Goal: Task Accomplishment & Management: Manage account settings

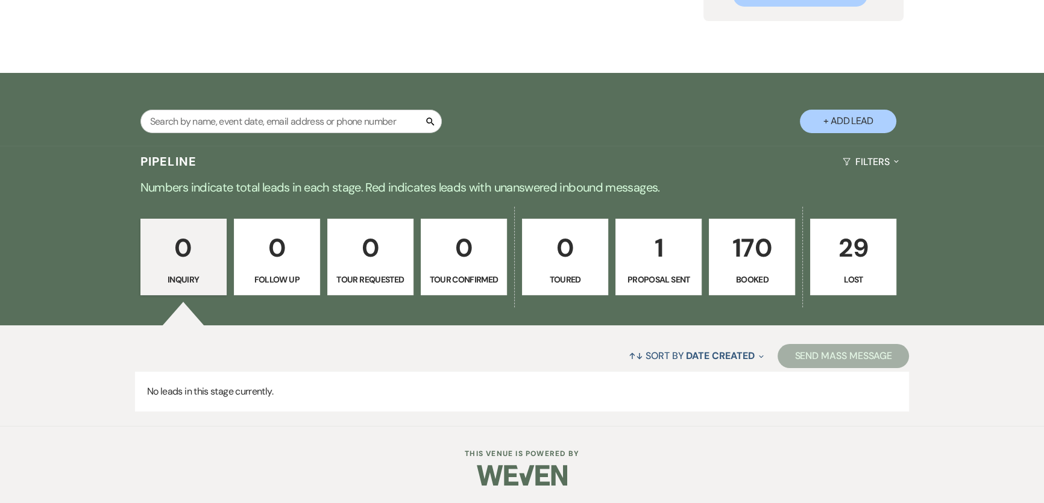
scroll to position [156, 0]
click at [257, 124] on input "text" at bounding box center [290, 122] width 301 height 24
type input "smother"
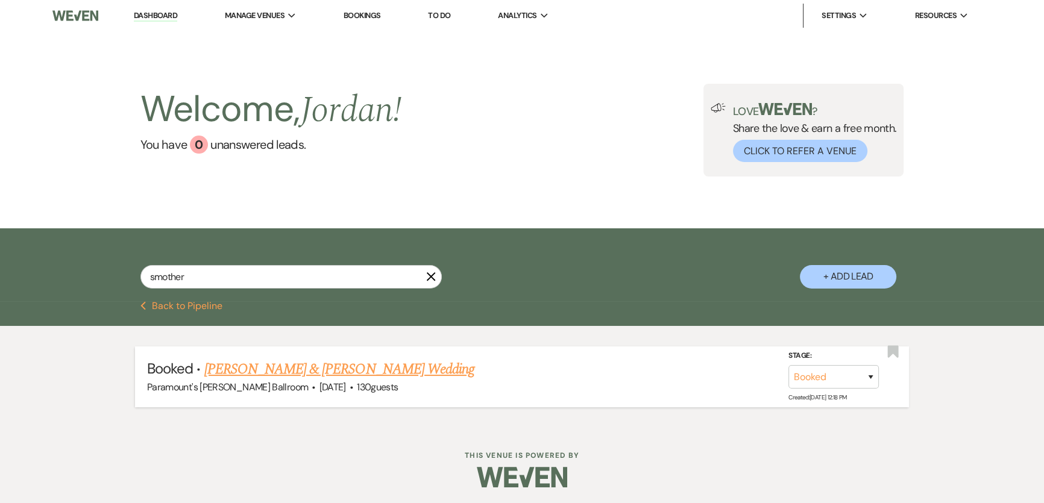
click at [361, 365] on link "[PERSON_NAME] & [PERSON_NAME] Wedding" at bounding box center [339, 370] width 270 height 22
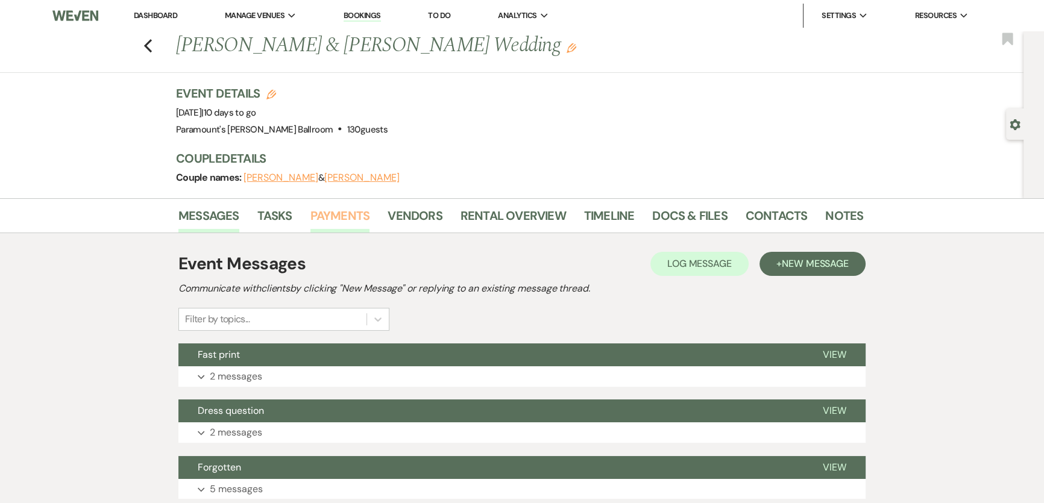
click at [362, 215] on link "Payments" at bounding box center [340, 219] width 60 height 27
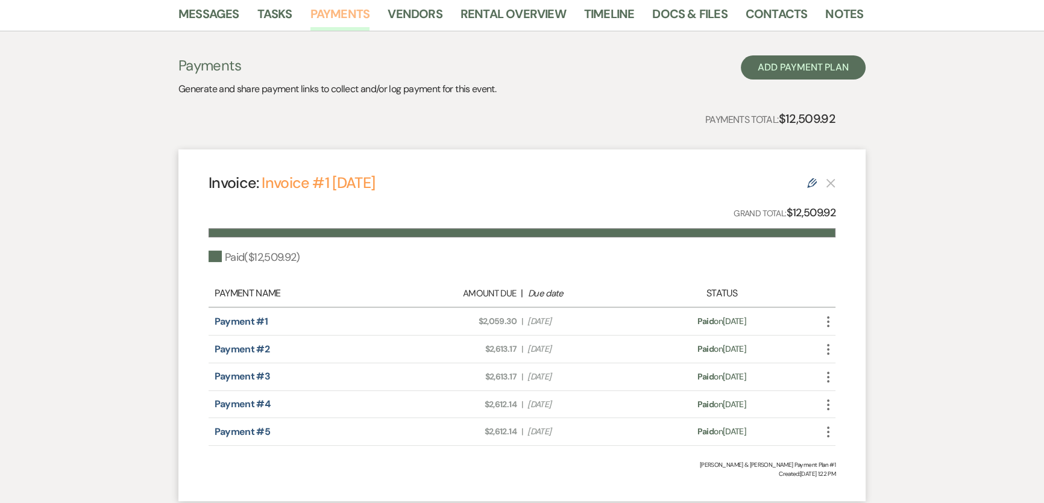
scroll to position [15, 0]
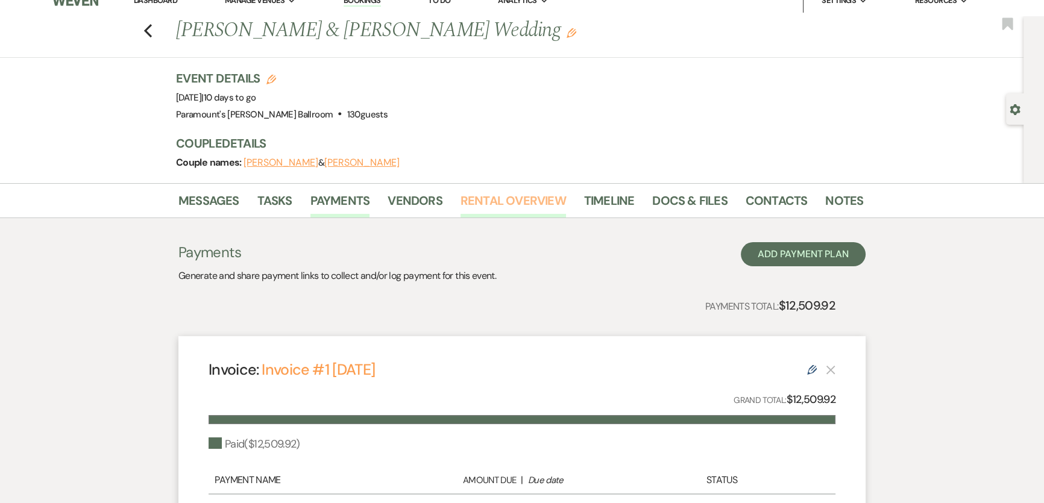
click at [500, 205] on link "Rental Overview" at bounding box center [514, 204] width 106 height 27
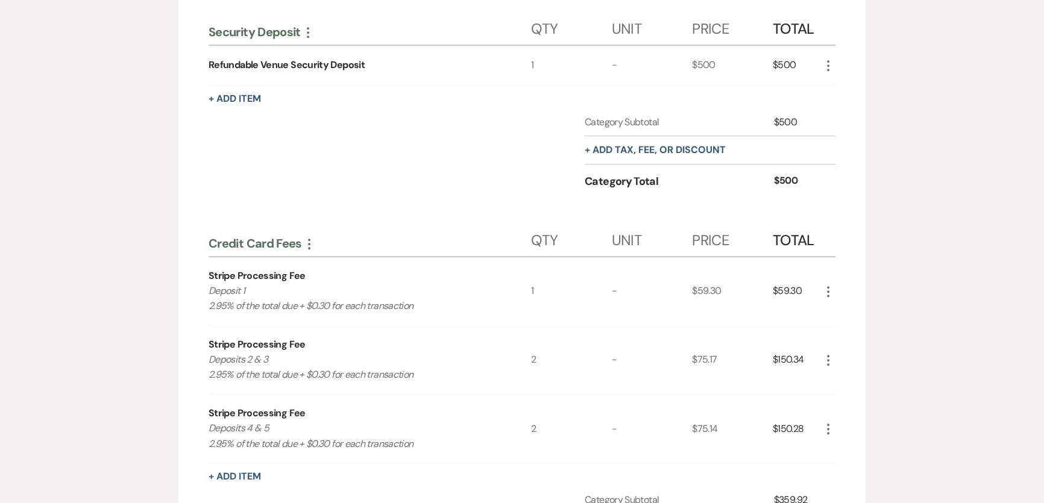
scroll to position [1212, 0]
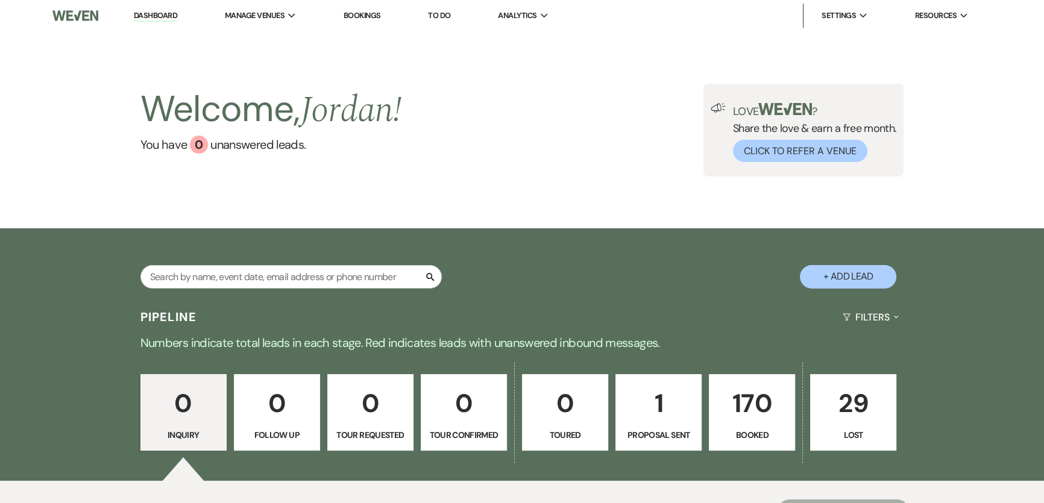
scroll to position [156, 0]
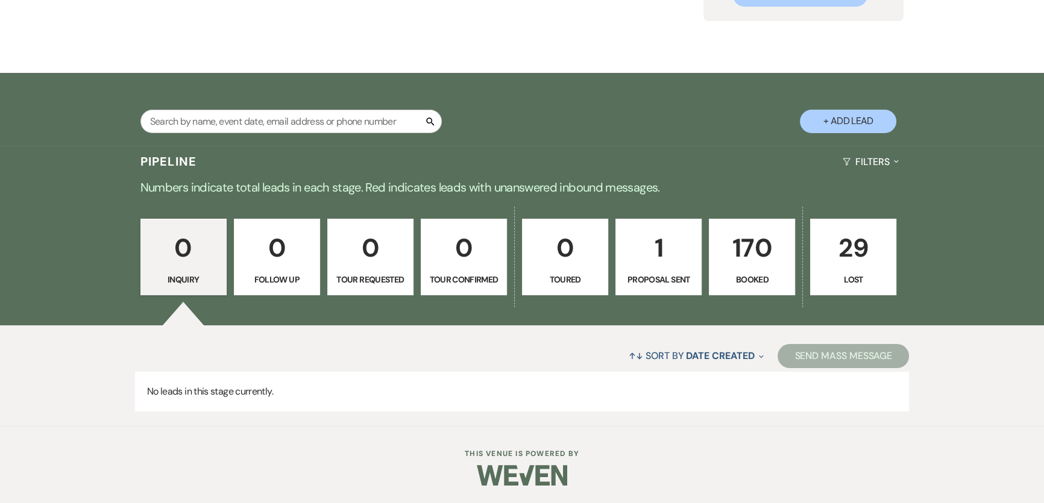
click at [633, 262] on p "1" at bounding box center [658, 248] width 71 height 40
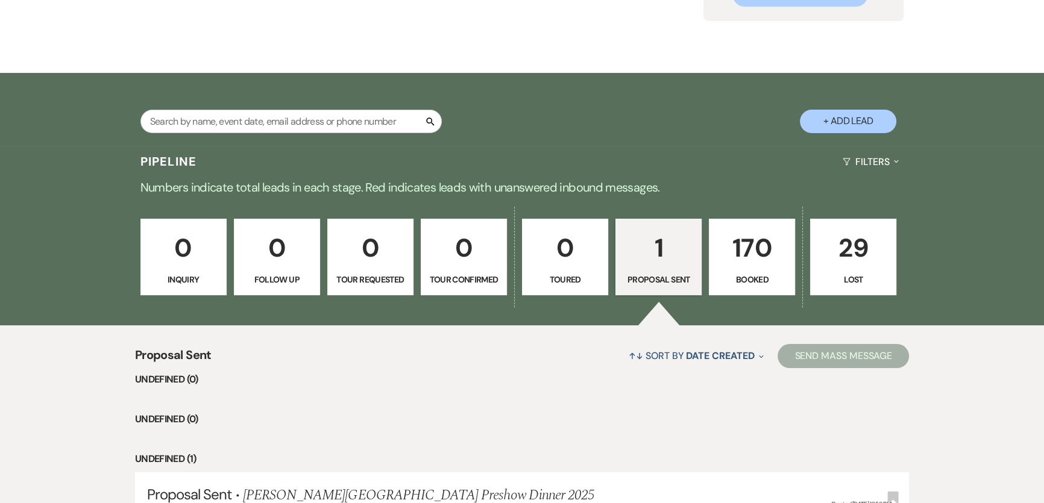
select select "6"
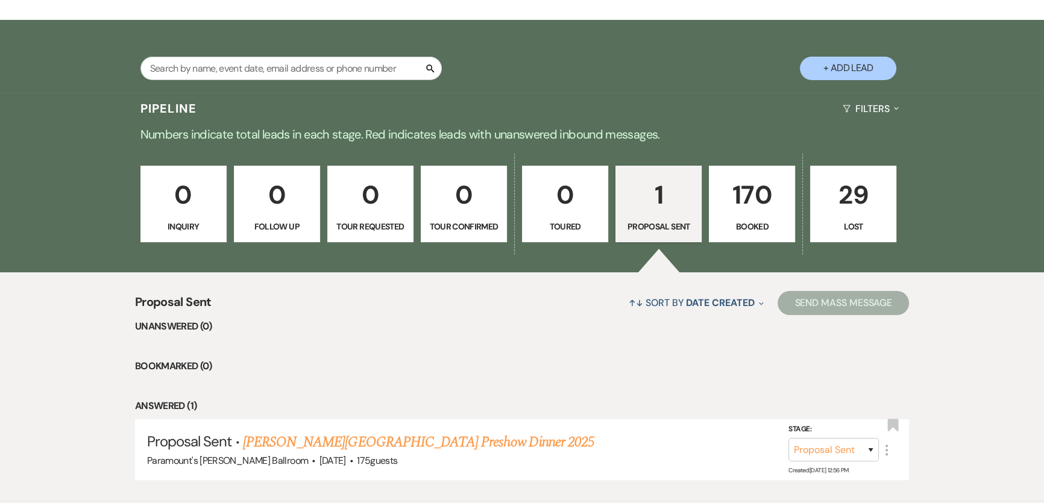
scroll to position [283, 0]
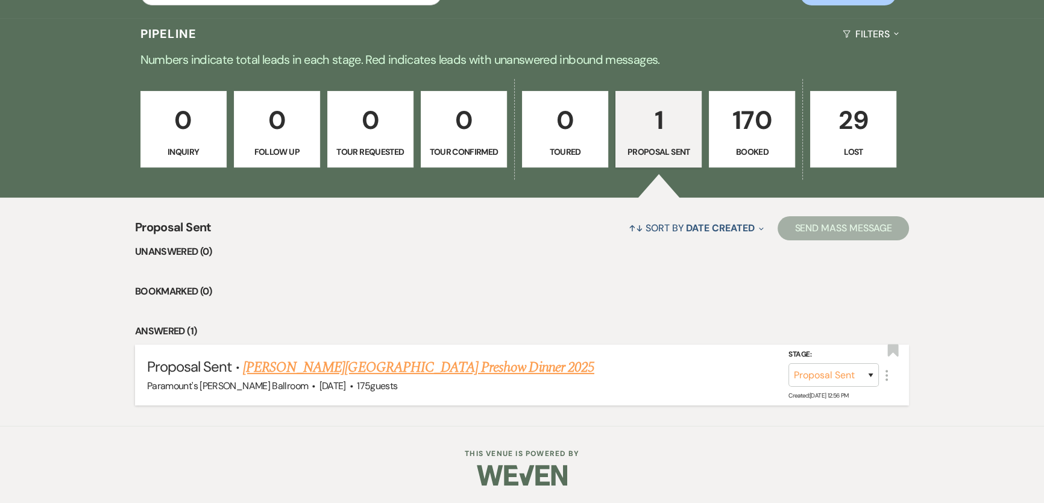
click at [436, 362] on link "[PERSON_NAME][GEOGRAPHIC_DATA] Preshow Dinner 2025" at bounding box center [418, 368] width 351 height 22
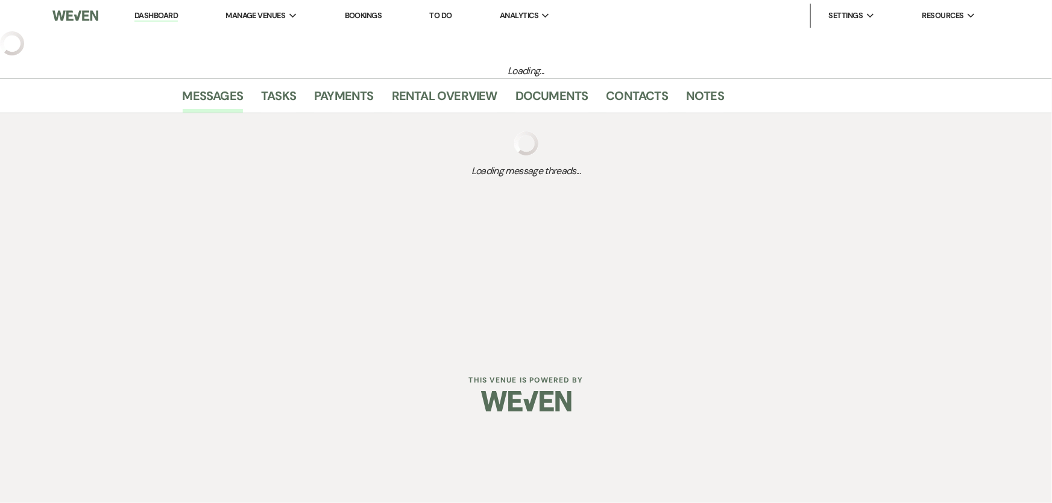
select select "6"
select select "20"
select select "13"
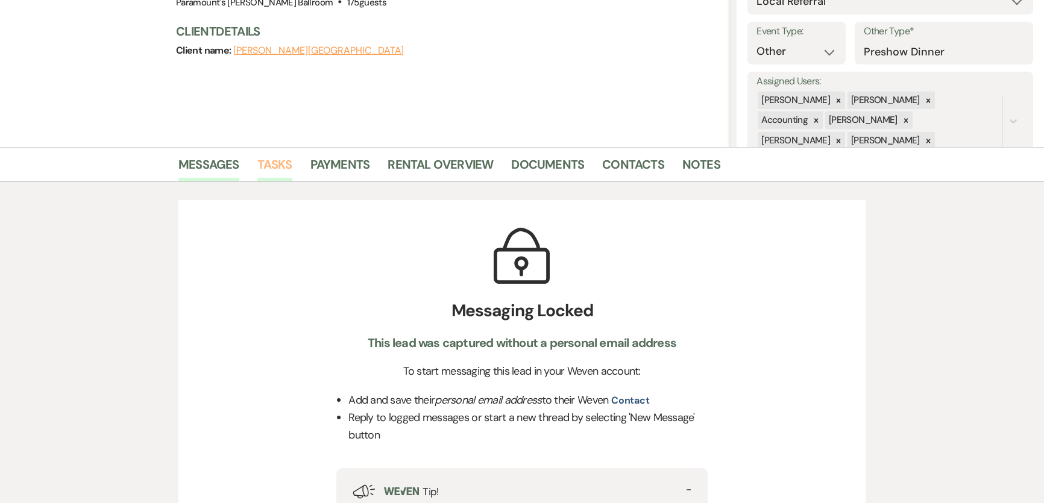
scroll to position [219, 0]
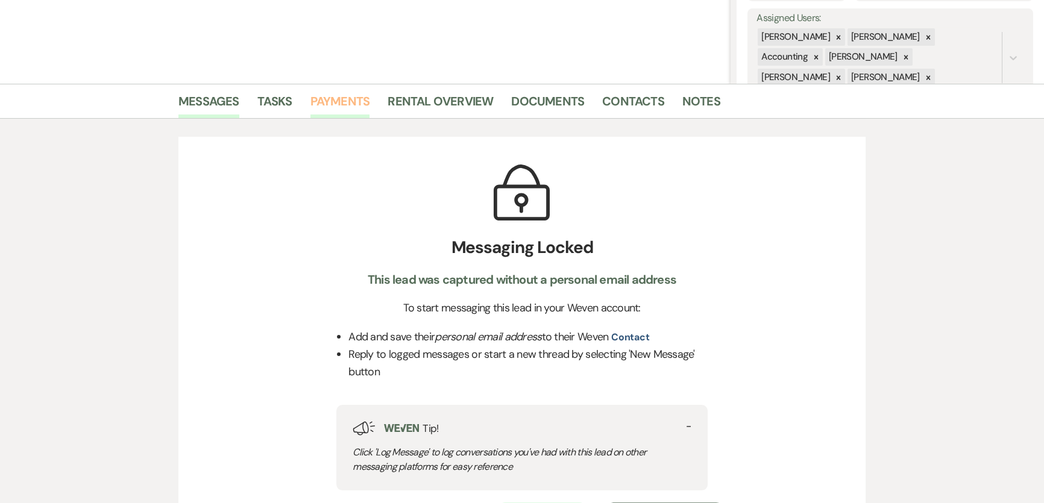
click at [349, 104] on link "Payments" at bounding box center [340, 105] width 60 height 27
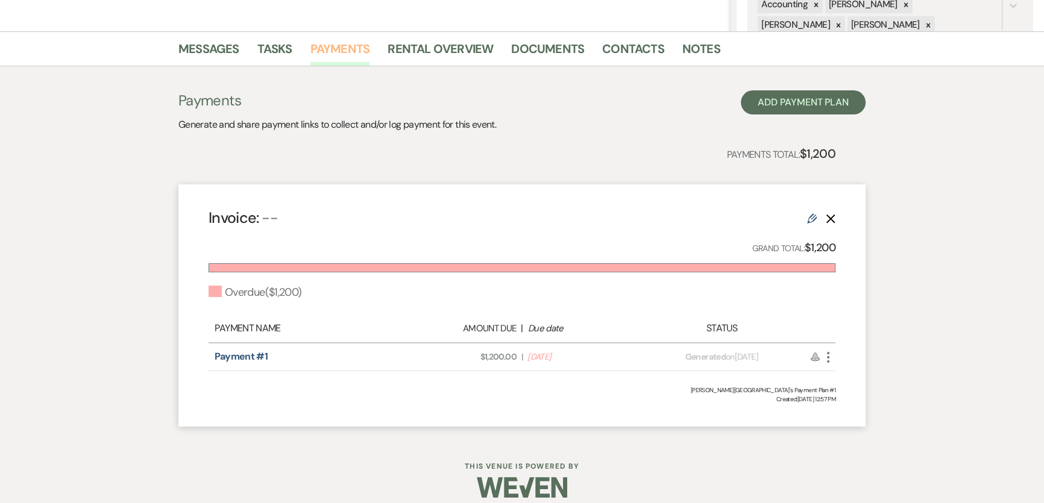
scroll to position [274, 0]
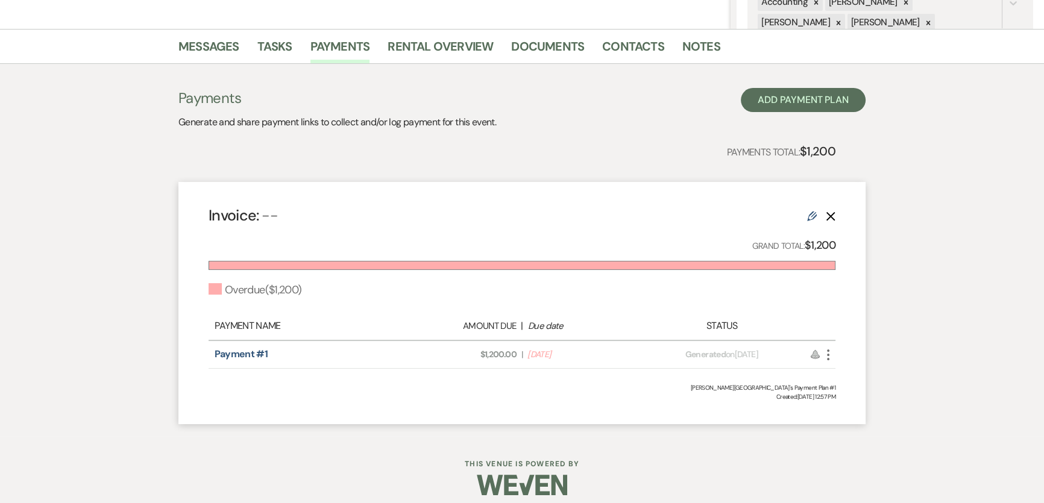
click at [823, 356] on icon "More" at bounding box center [828, 355] width 14 height 14
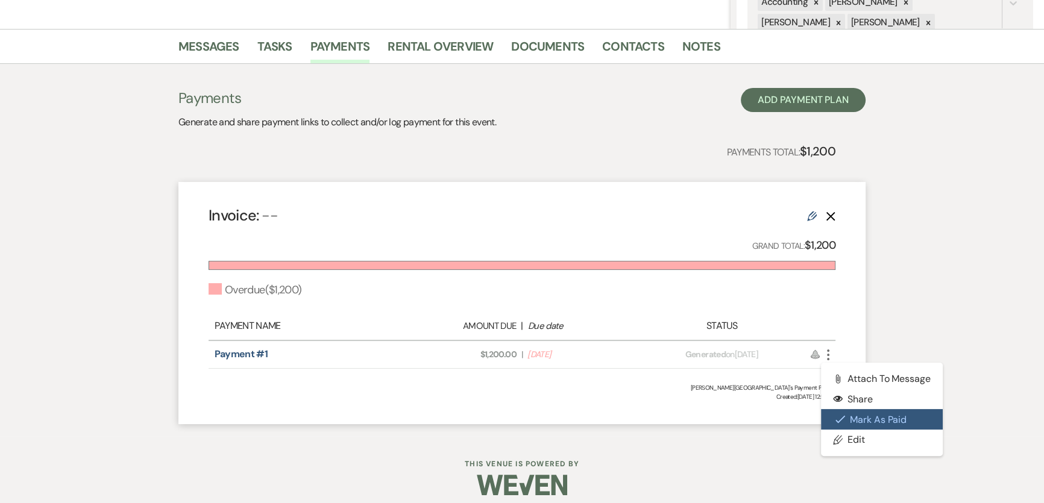
click at [912, 420] on button "Check Mark Mark as Paid" at bounding box center [882, 419] width 122 height 20
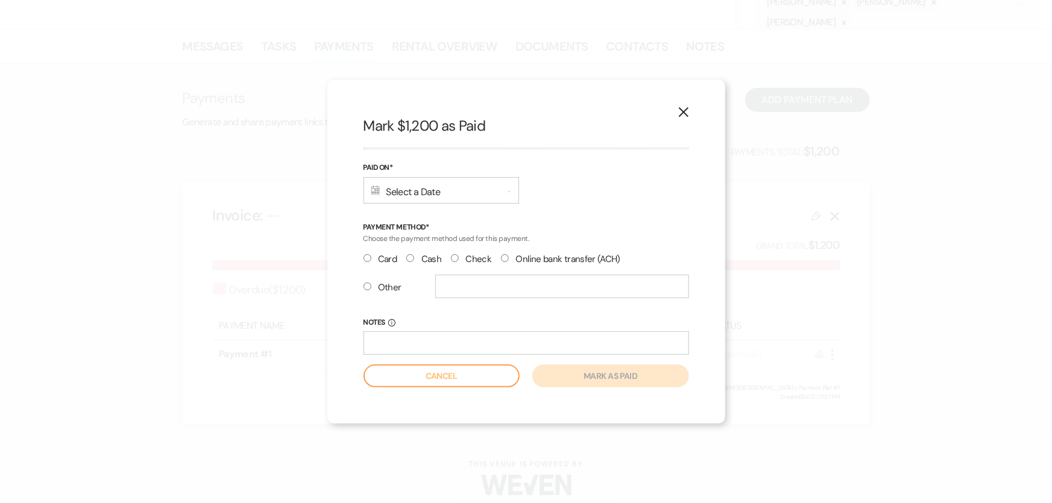
click at [420, 187] on div "Calendar Select a Date Expand" at bounding box center [442, 190] width 156 height 27
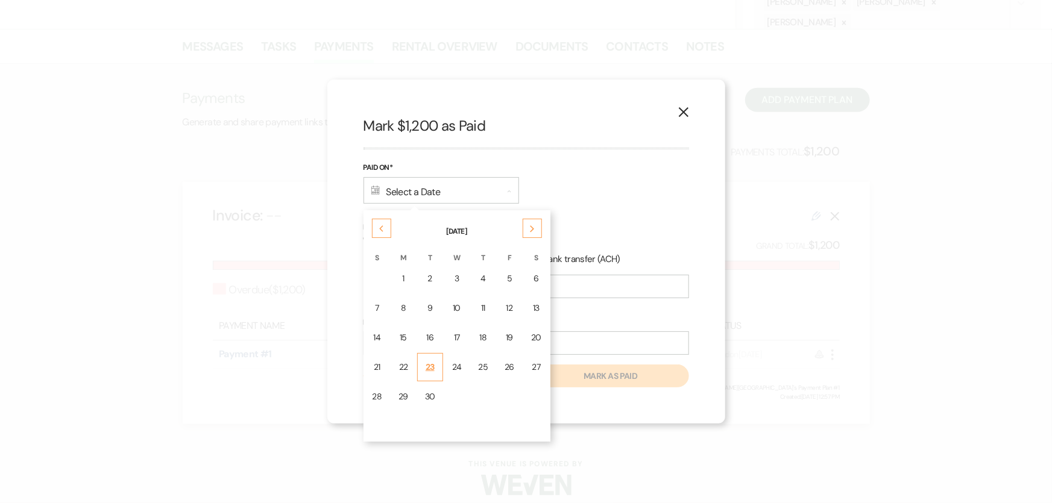
click at [432, 363] on div "23" at bounding box center [430, 367] width 10 height 13
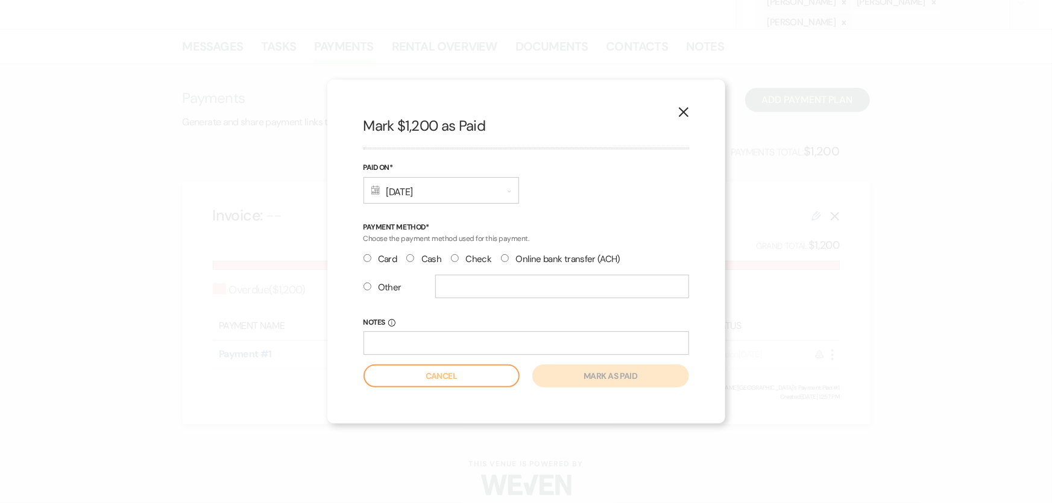
click at [462, 260] on label "Check" at bounding box center [471, 259] width 40 height 16
click at [459, 260] on input "Check" at bounding box center [455, 258] width 8 height 8
radio input "true"
click at [588, 382] on button "Mark as paid" at bounding box center [610, 376] width 156 height 23
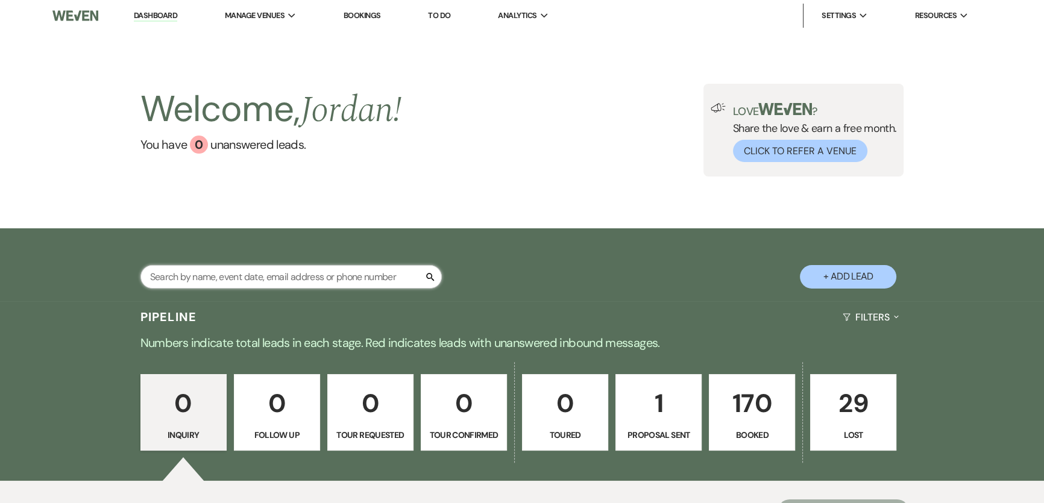
click at [305, 274] on input "text" at bounding box center [290, 277] width 301 height 24
type input "[PERSON_NAME]"
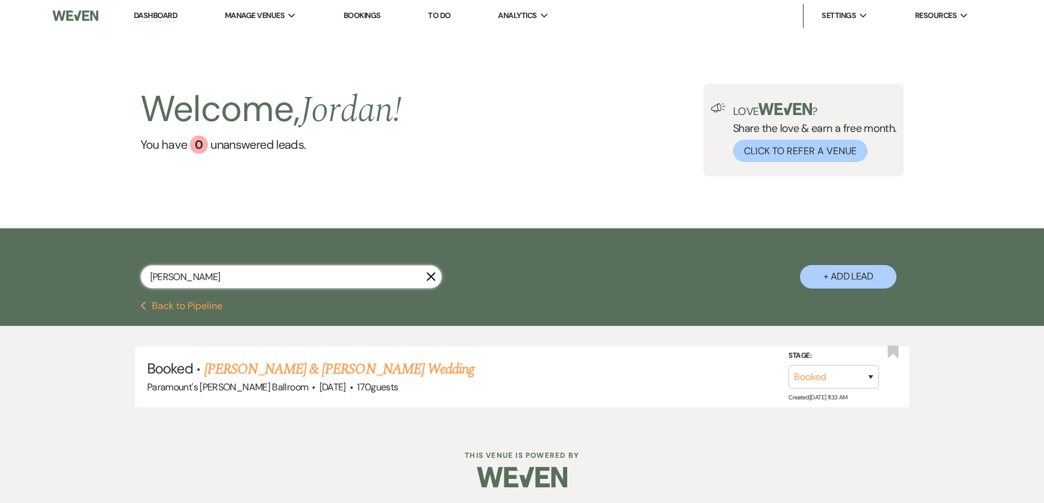
scroll to position [1, 0]
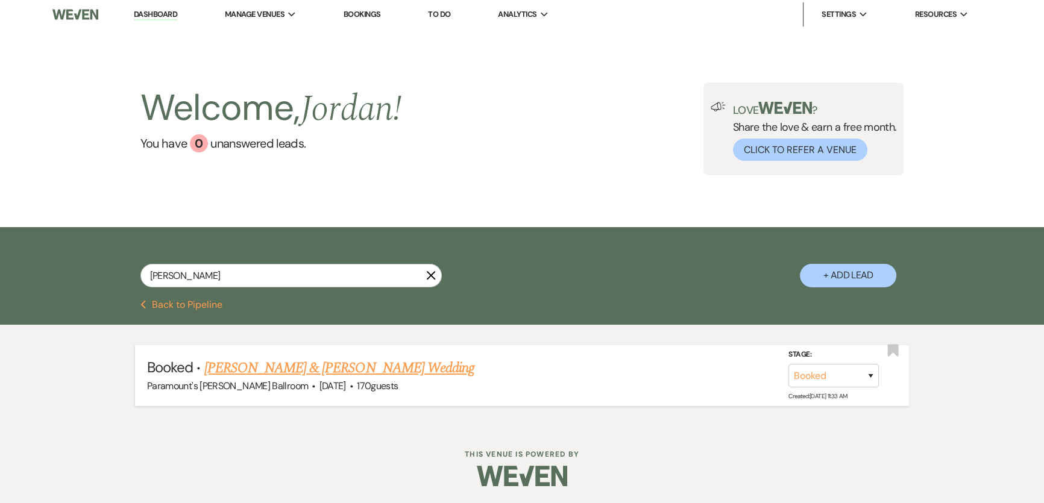
click at [414, 368] on link "[PERSON_NAME] & [PERSON_NAME] Wedding" at bounding box center [339, 369] width 270 height 22
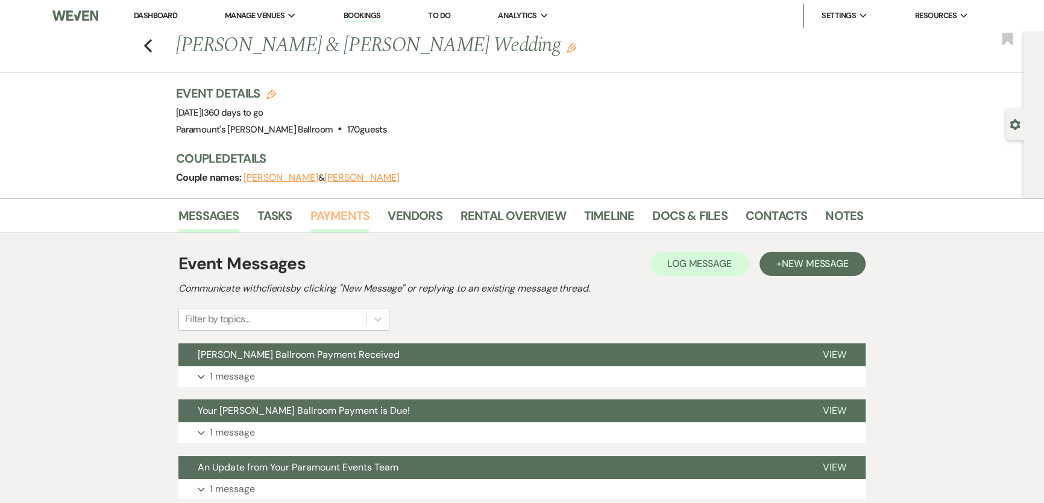
click at [351, 212] on link "Payments" at bounding box center [340, 219] width 60 height 27
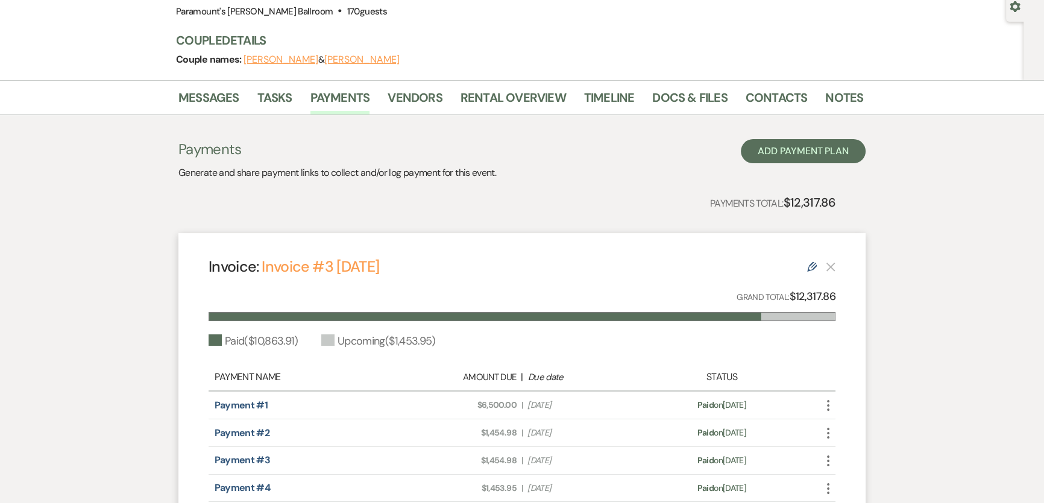
scroll to position [164, 0]
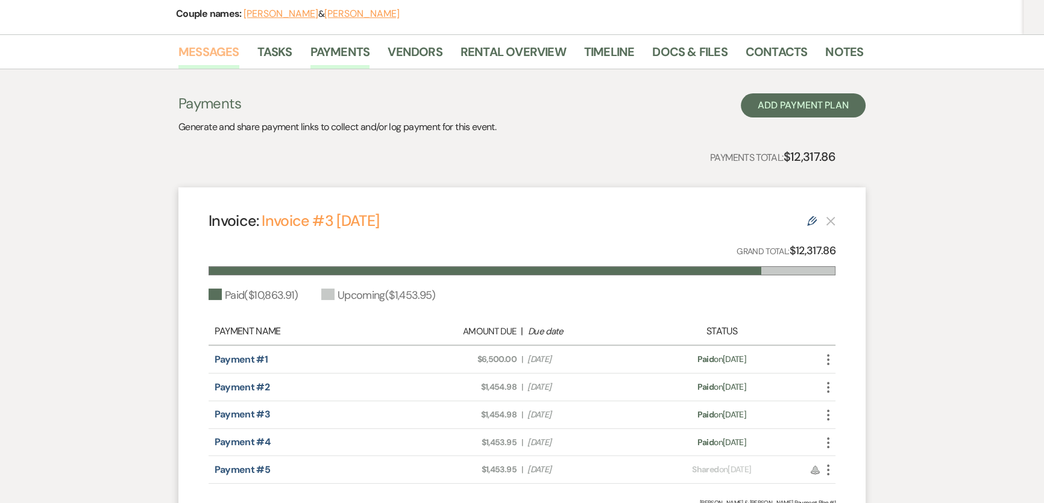
drag, startPoint x: 204, startPoint y: 47, endPoint x: 222, endPoint y: 63, distance: 24.4
click at [204, 47] on link "Messages" at bounding box center [208, 55] width 61 height 27
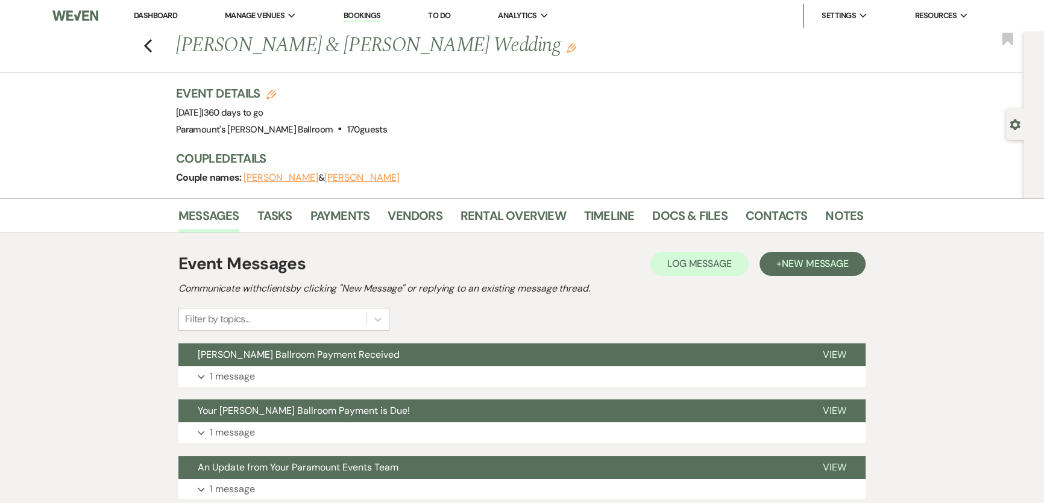
click at [146, 14] on link "Dashboard" at bounding box center [155, 15] width 43 height 10
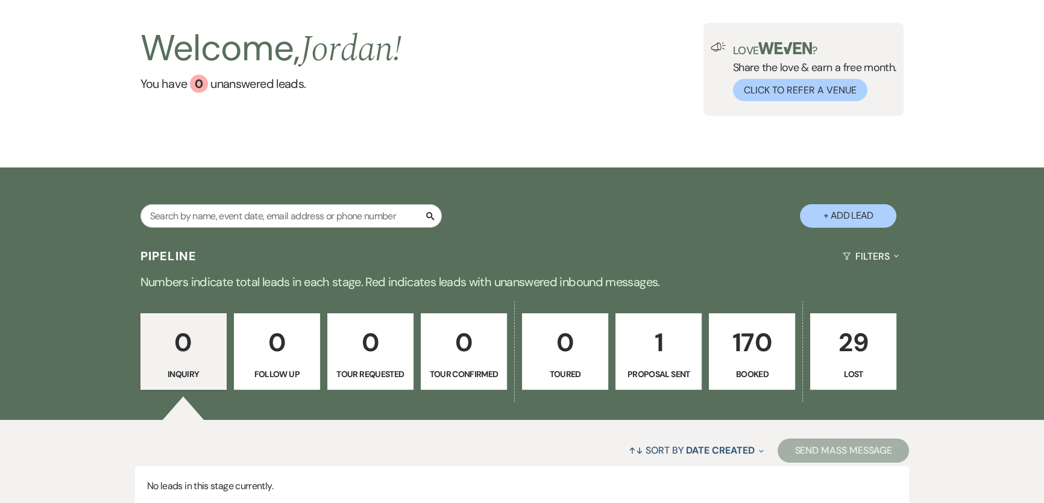
scroll to position [156, 0]
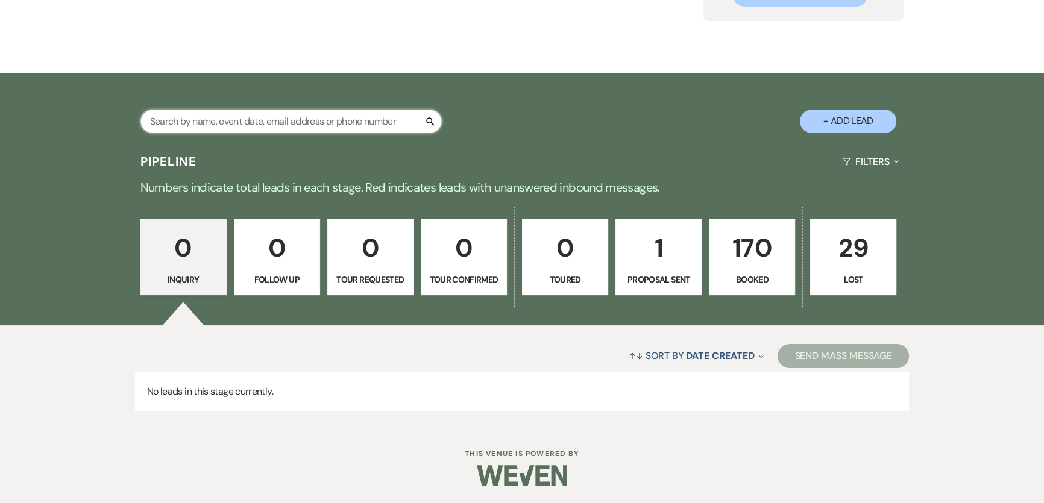
click at [378, 125] on input "text" at bounding box center [290, 122] width 301 height 24
type input "[PERSON_NAME]"
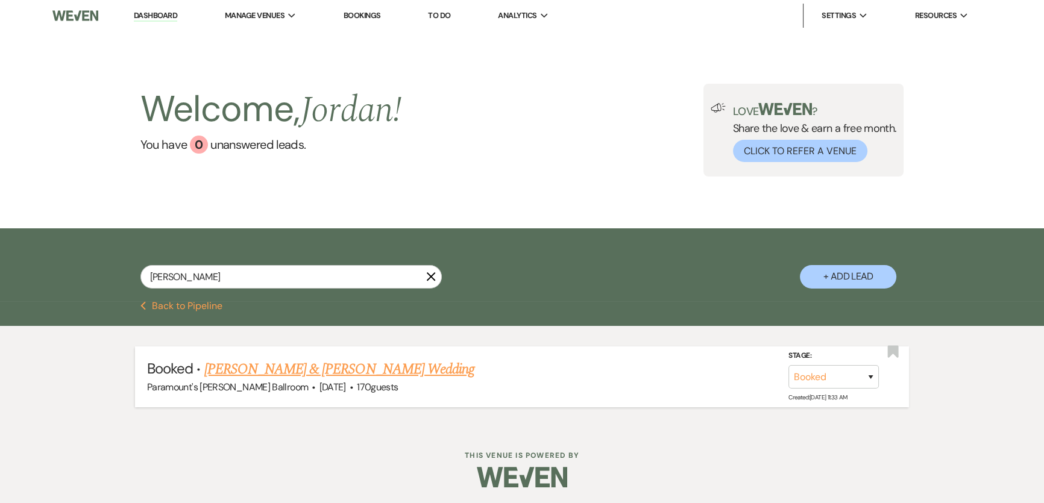
click at [366, 374] on link "[PERSON_NAME] & [PERSON_NAME] Wedding" at bounding box center [339, 370] width 270 height 22
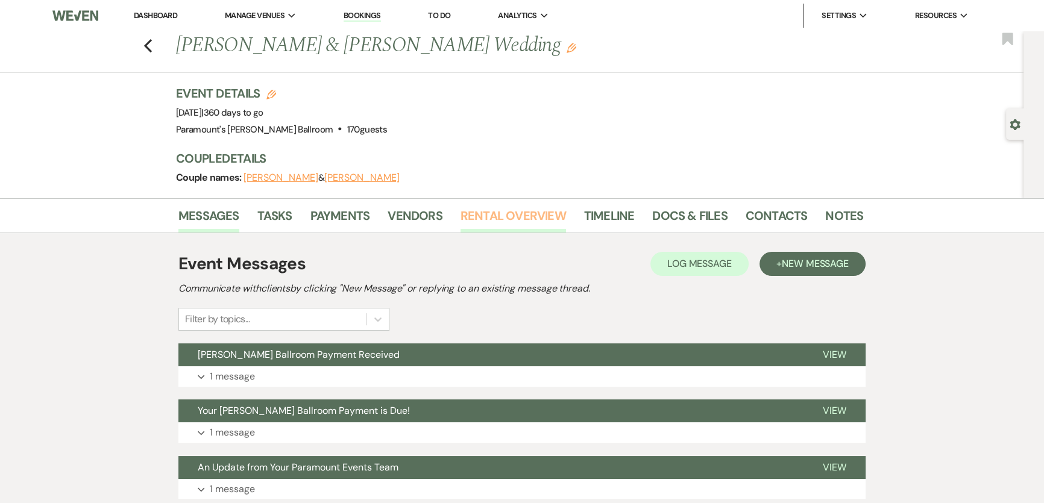
click at [509, 222] on link "Rental Overview" at bounding box center [514, 219] width 106 height 27
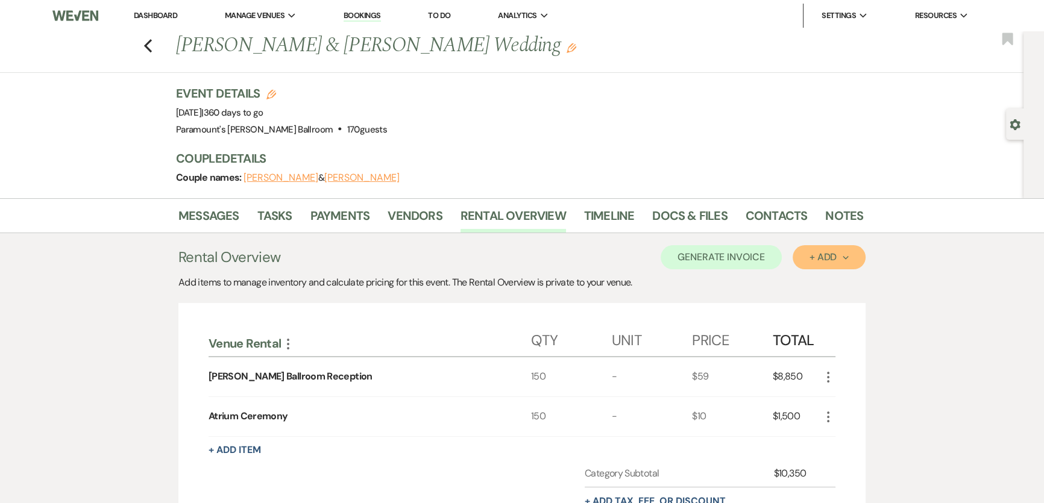
click at [833, 253] on div "+ Add Next" at bounding box center [829, 258] width 39 height 10
click at [830, 276] on button "Item" at bounding box center [823, 285] width 61 height 19
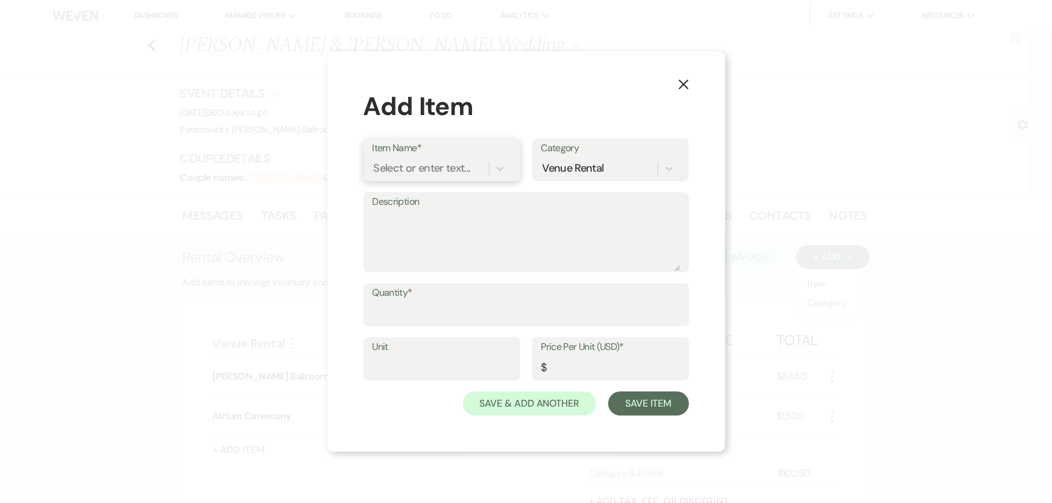
click at [447, 171] on div "Select or enter text..." at bounding box center [422, 169] width 97 height 16
type input "rate lock in"
click at [461, 206] on div "+ Add "rate lock in"" at bounding box center [442, 199] width 139 height 24
click at [437, 323] on input "Quantity*" at bounding box center [526, 314] width 307 height 24
type input "1"
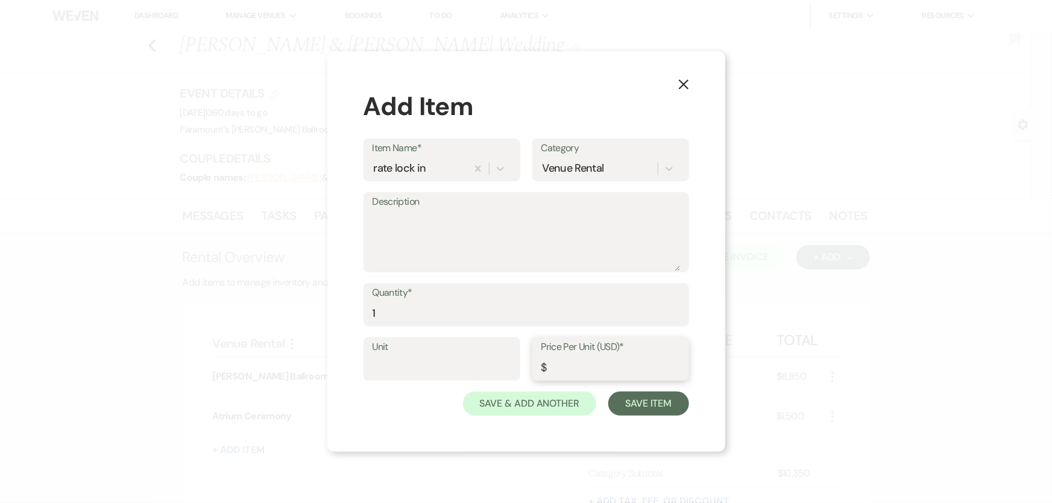
click at [596, 361] on input "Price Per Unit (USD)*" at bounding box center [610, 368] width 139 height 24
type input "1750"
click at [392, 398] on div "Save & Add Another Save Item" at bounding box center [527, 404] width 326 height 24
drag, startPoint x: 500, startPoint y: 234, endPoint x: 649, endPoint y: 348, distance: 187.9
click at [500, 234] on textarea "Description" at bounding box center [526, 241] width 307 height 60
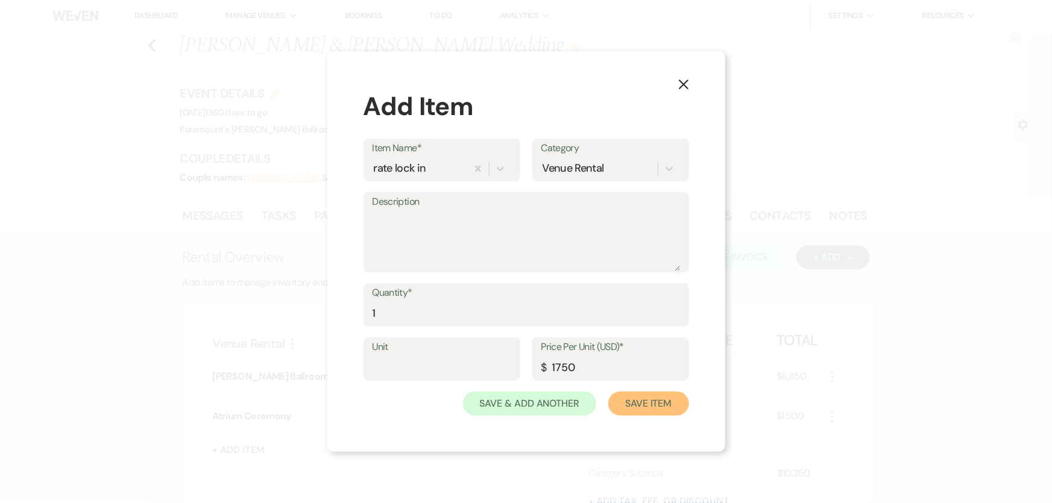
click at [668, 404] on button "Save Item" at bounding box center [648, 404] width 80 height 24
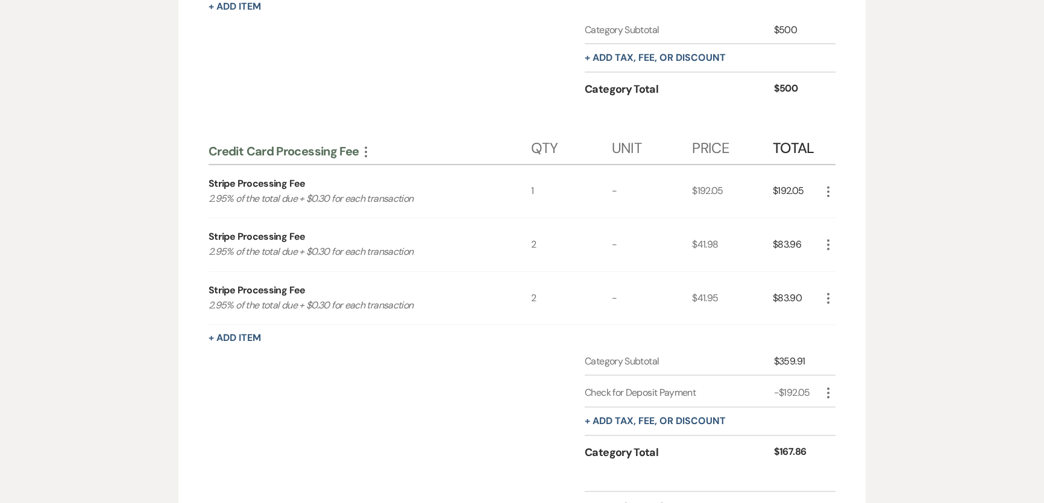
scroll to position [1106, 0]
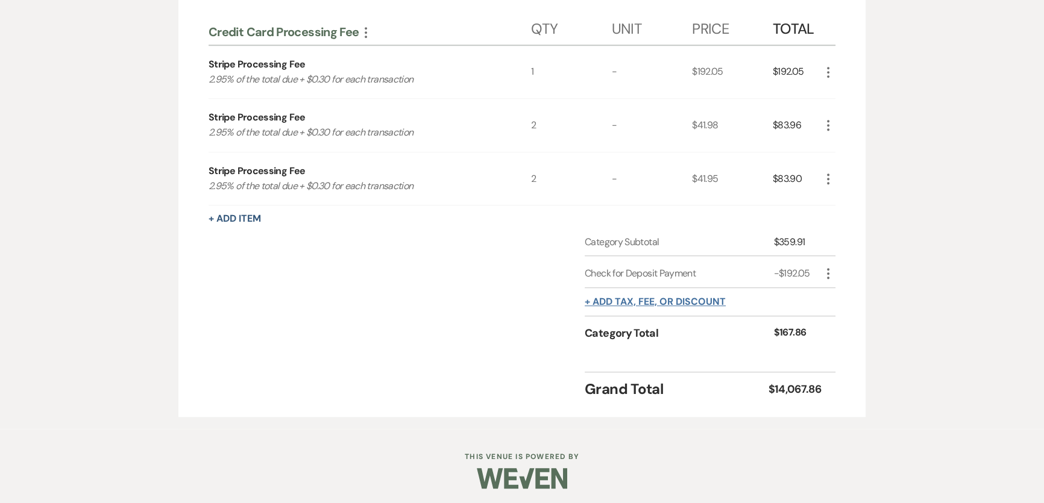
click at [670, 297] on button "+ Add tax, fee, or discount" at bounding box center [655, 302] width 141 height 10
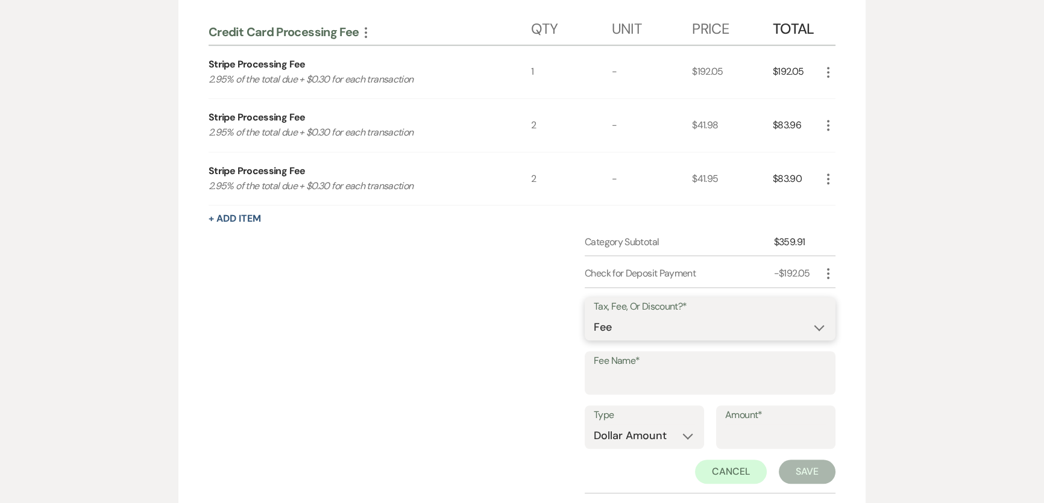
click at [672, 330] on select "Fee Discount Tax" at bounding box center [710, 328] width 233 height 24
click at [496, 344] on div "Category Subtotal $359.91 Check for Deposit Payment -$192.05 More Tax, Fee, Or …" at bounding box center [522, 387] width 627 height 305
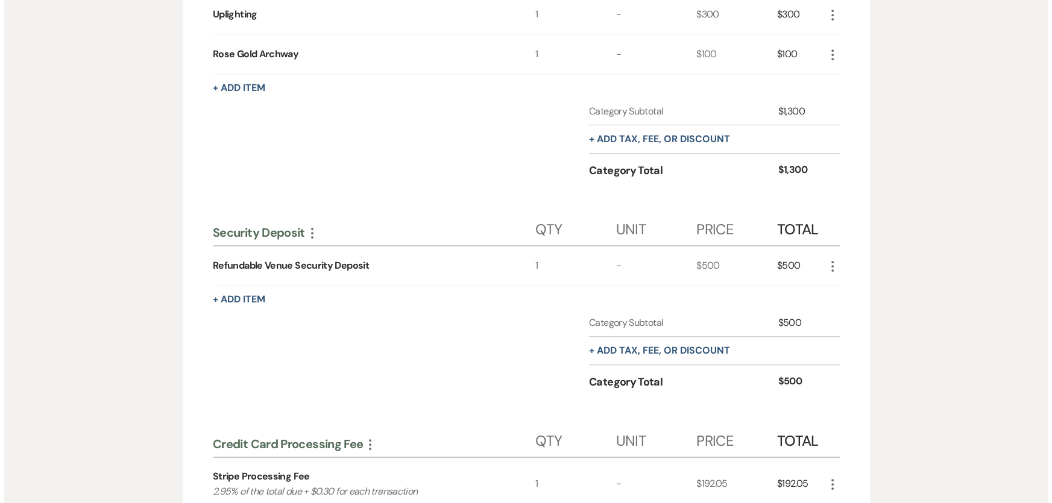
scroll to position [1051, 0]
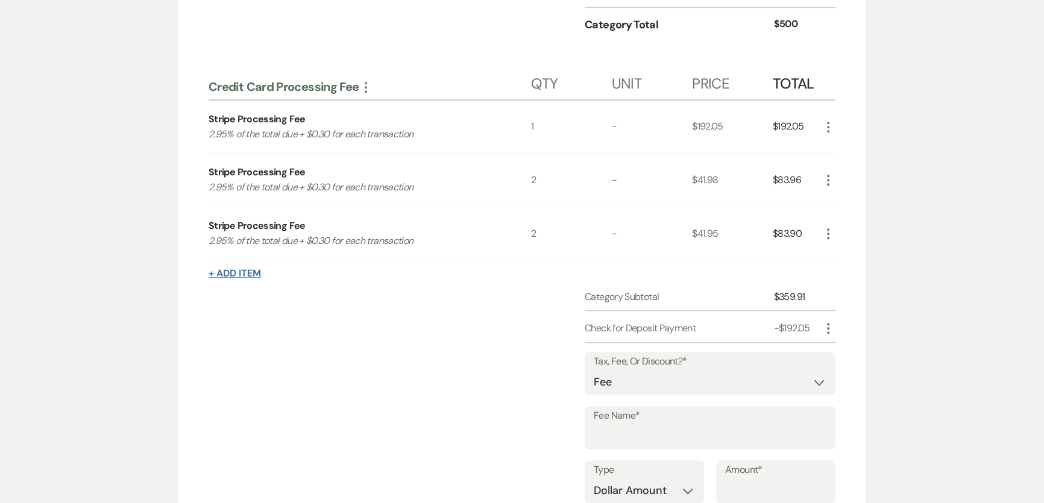
click at [247, 269] on button "+ Add Item" at bounding box center [235, 274] width 52 height 10
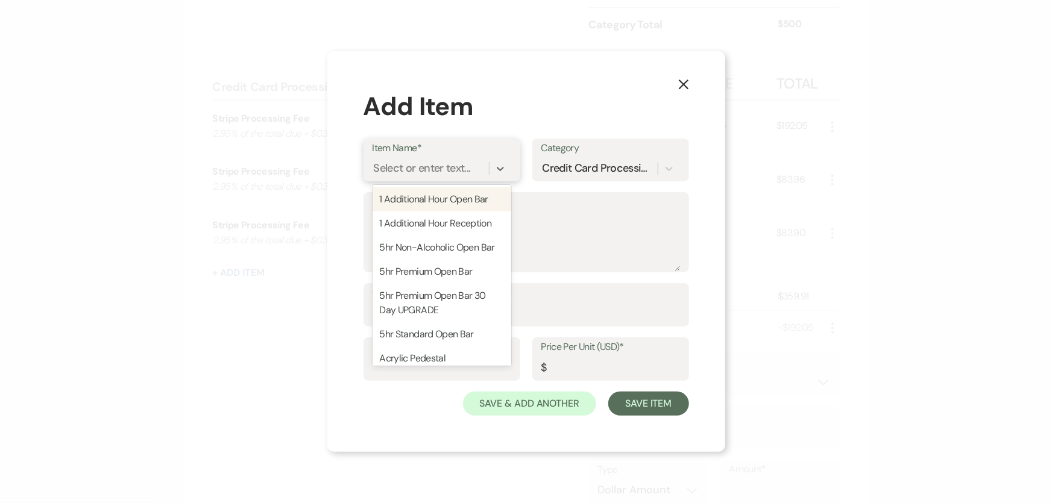
click at [474, 170] on div "Select or enter text..." at bounding box center [431, 169] width 116 height 21
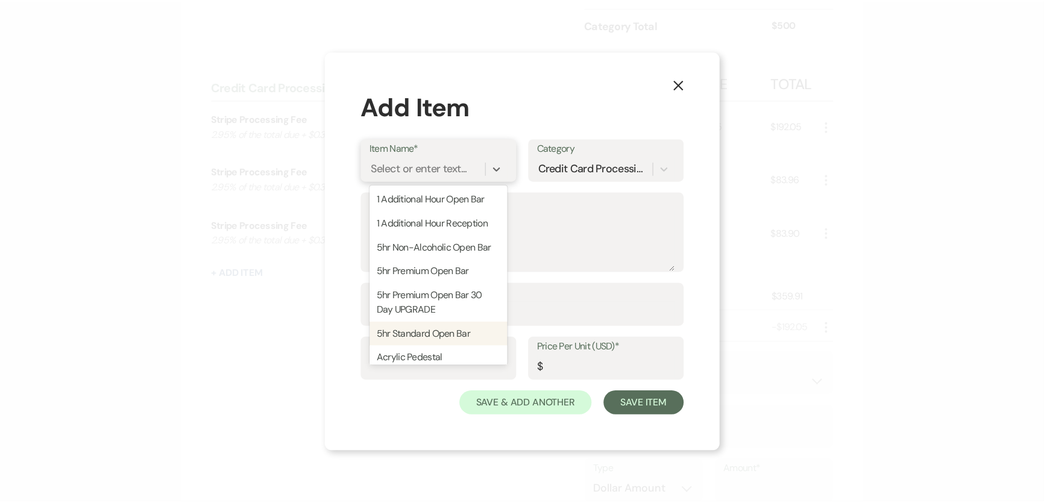
scroll to position [0, 0]
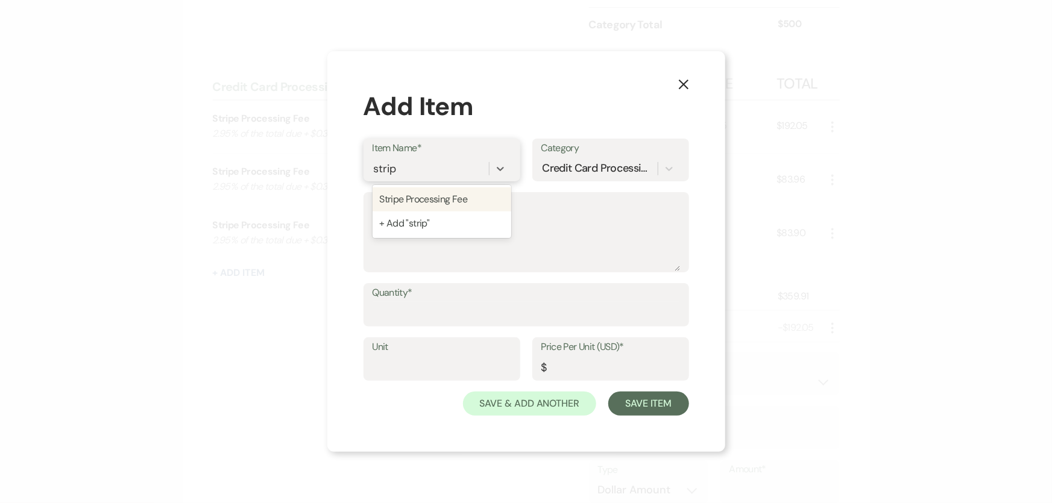
type input "stripe"
click at [476, 199] on div "Stripe Processing Fee" at bounding box center [442, 199] width 139 height 24
type textarea "2.95% of the total due + $0.30 for each transaction"
type input "0"
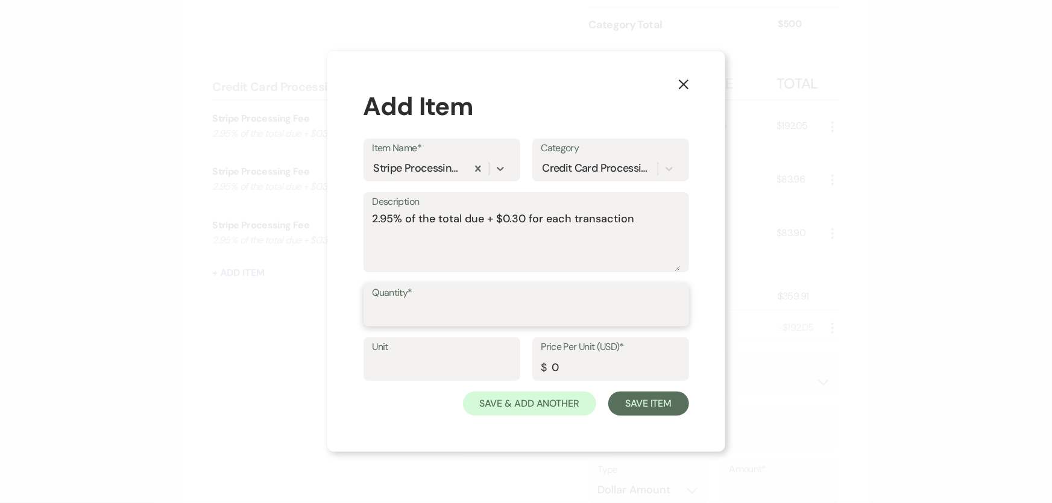
click at [453, 321] on input "Quantity*" at bounding box center [526, 314] width 307 height 24
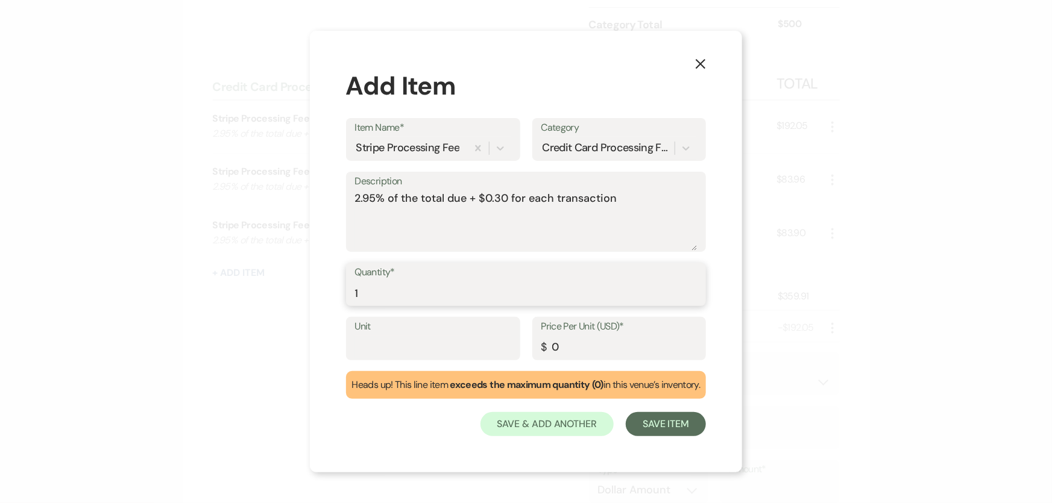
type input "1"
click at [619, 356] on input "0" at bounding box center [619, 348] width 156 height 24
drag, startPoint x: 575, startPoint y: 350, endPoint x: 538, endPoint y: 348, distance: 36.2
click at [538, 348] on div "Price Per Unit (USD)* $ 0" at bounding box center [619, 338] width 174 height 43
click at [648, 351] on input "51" at bounding box center [619, 348] width 156 height 24
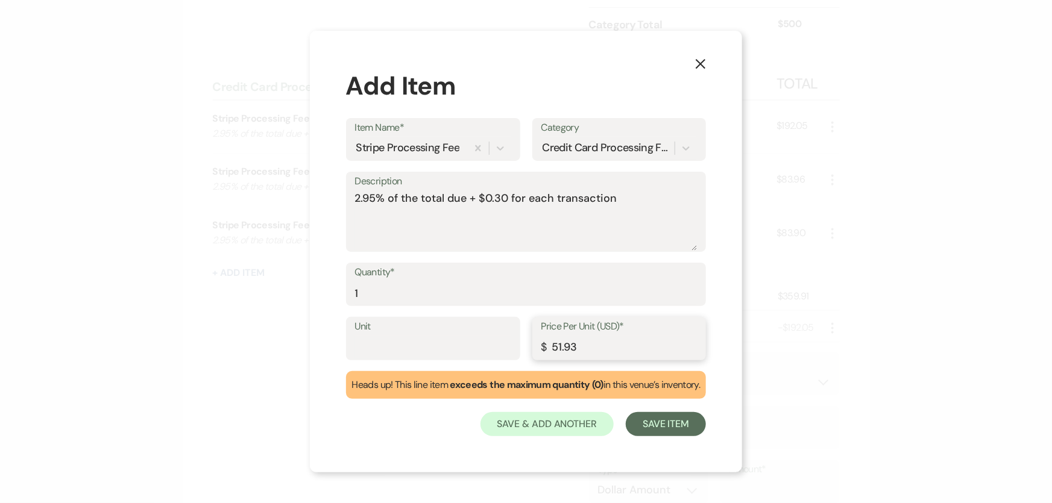
type input "51.93"
click at [459, 439] on div "X Add Item Item Name* Stripe Processing Fee Category Credit Card Processing Fee…" at bounding box center [526, 251] width 433 height 441
click at [684, 427] on button "Save Item" at bounding box center [666, 424] width 80 height 24
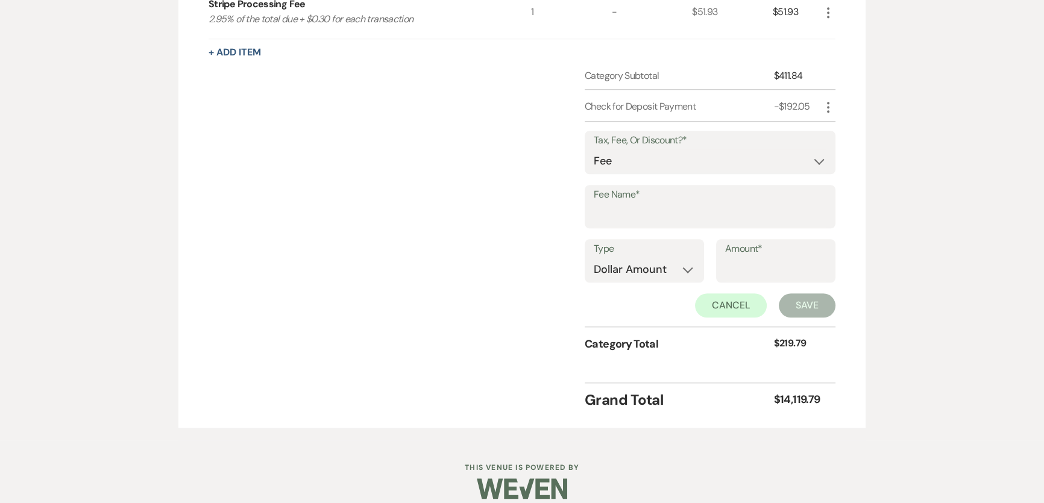
scroll to position [1336, 0]
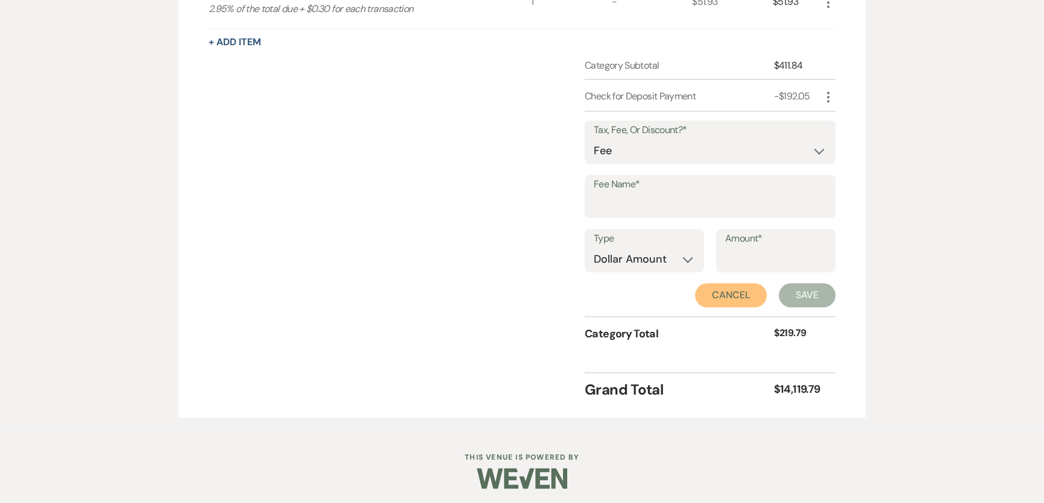
click at [709, 286] on button "Cancel" at bounding box center [731, 295] width 72 height 24
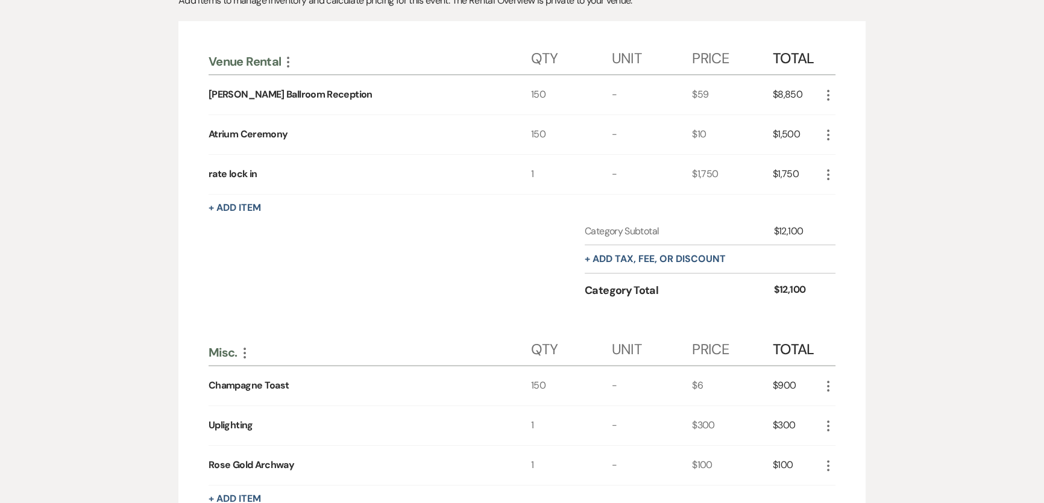
scroll to position [0, 0]
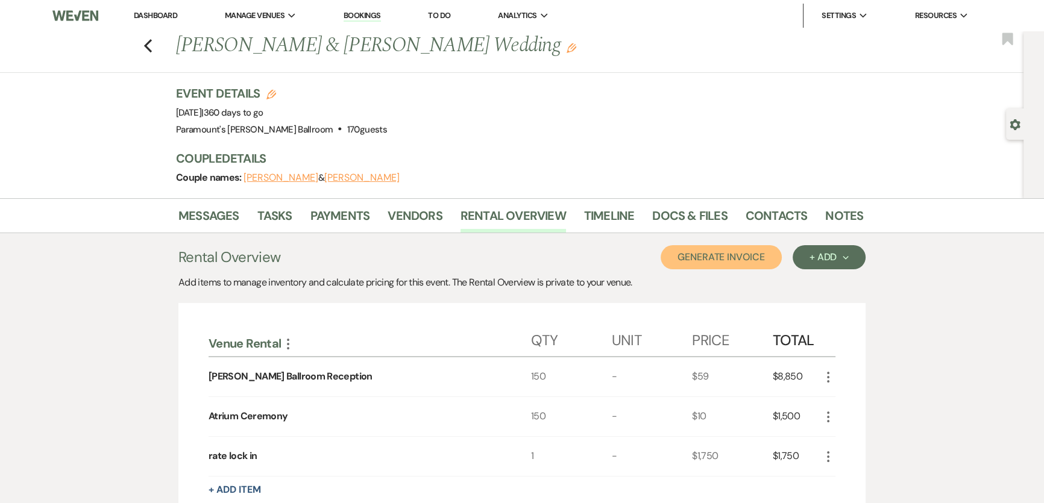
click at [746, 262] on button "Generate Invoice" at bounding box center [721, 257] width 121 height 24
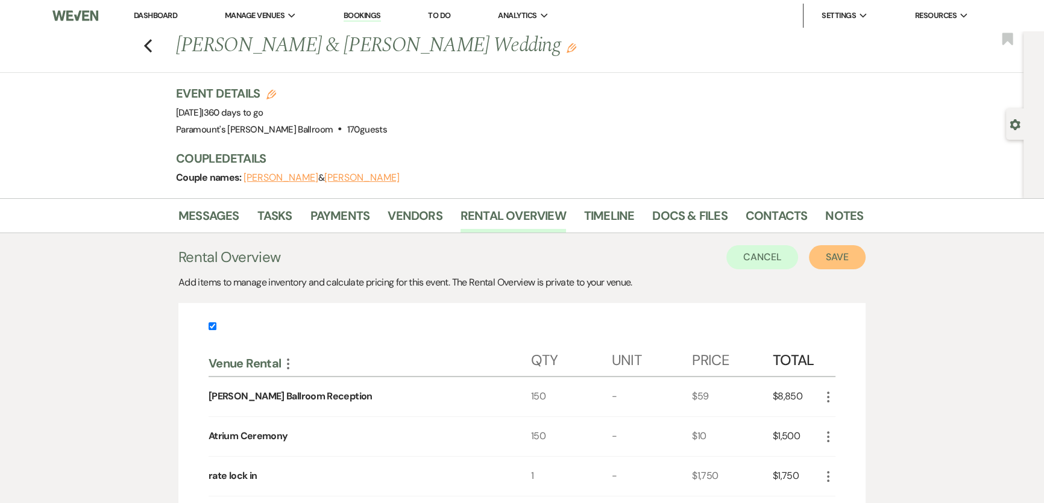
click at [843, 260] on button "Save" at bounding box center [837, 257] width 57 height 24
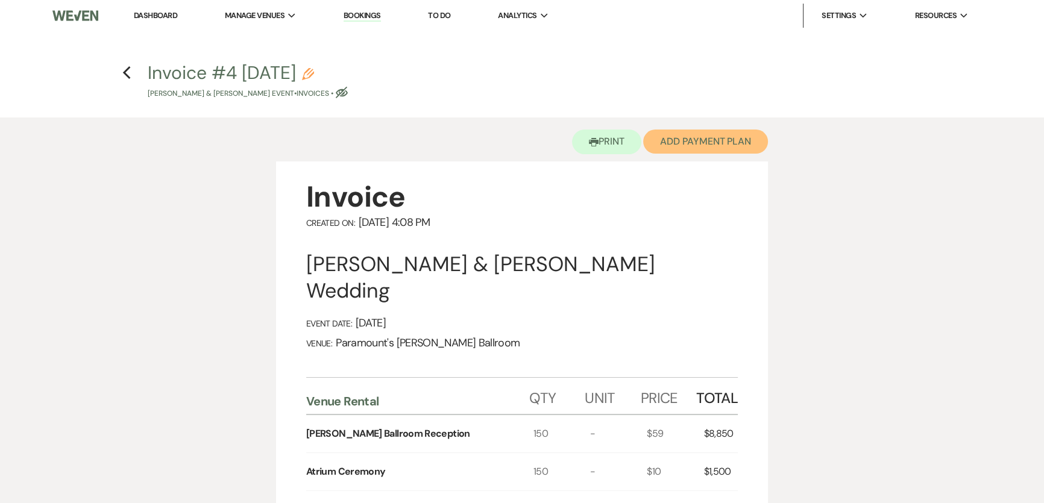
click at [729, 147] on button "Add Payment Plan" at bounding box center [705, 142] width 125 height 24
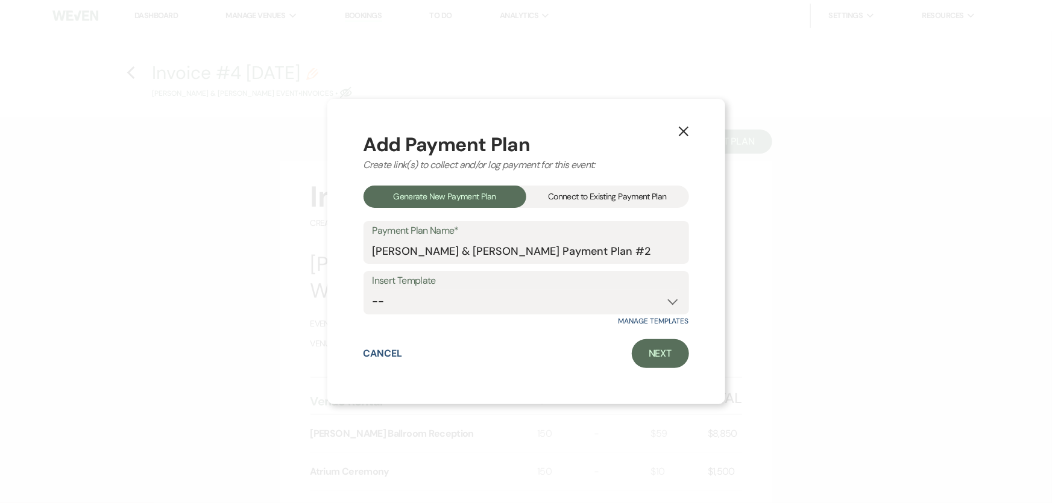
click at [575, 195] on div "Connect to Existing Payment Plan" at bounding box center [607, 197] width 163 height 22
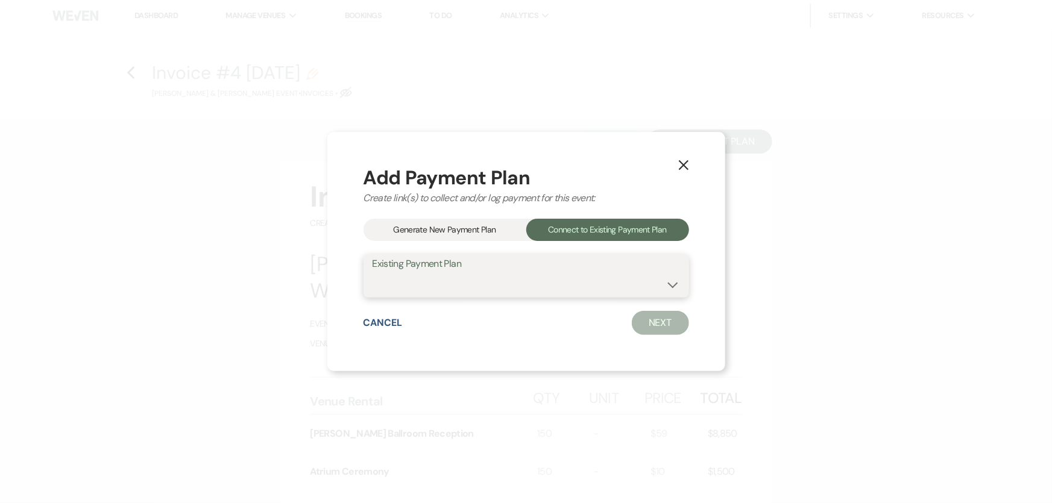
click at [559, 289] on select "[PERSON_NAME] & [PERSON_NAME] Payment Plan #1" at bounding box center [526, 285] width 307 height 24
select select "10914"
click at [373, 273] on select "[PERSON_NAME] & [PERSON_NAME] Payment Plan #1" at bounding box center [526, 285] width 307 height 24
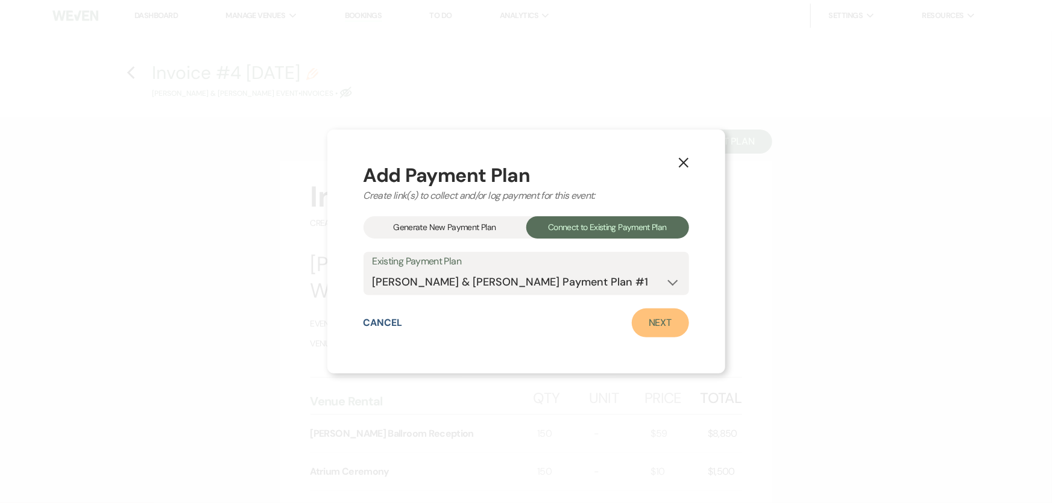
click at [657, 328] on link "Next" at bounding box center [660, 323] width 57 height 29
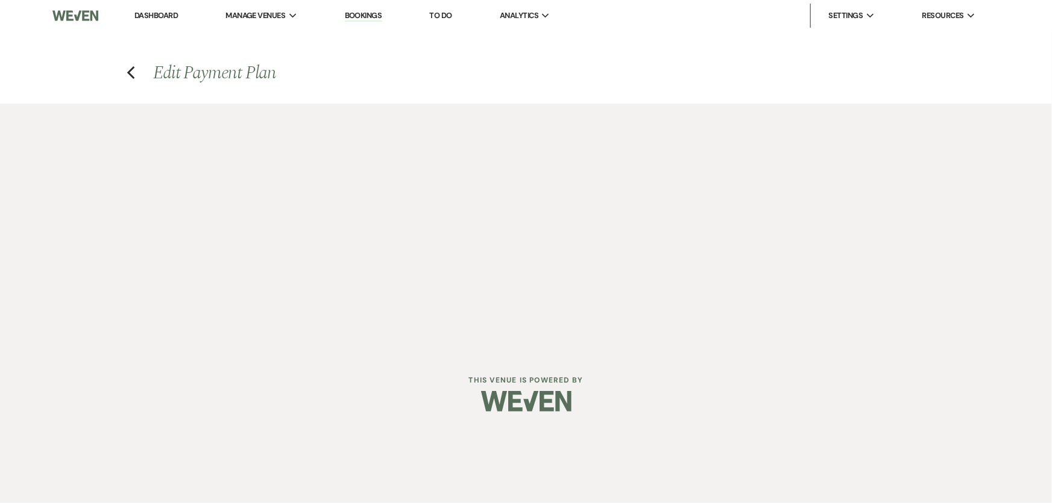
select select "29021"
select select "1"
select select "true"
select select "1"
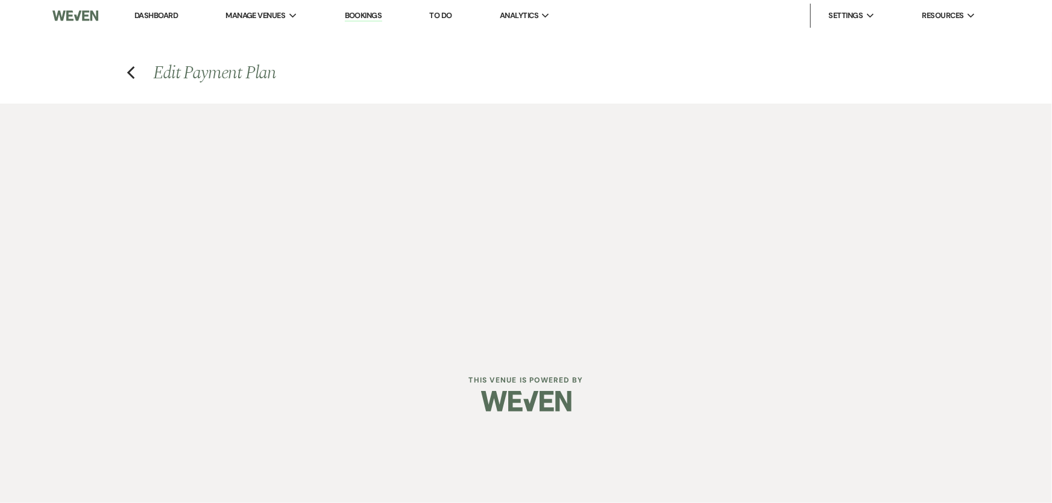
select select "1"
select select "2"
select select "flat"
select select "true"
select select "client"
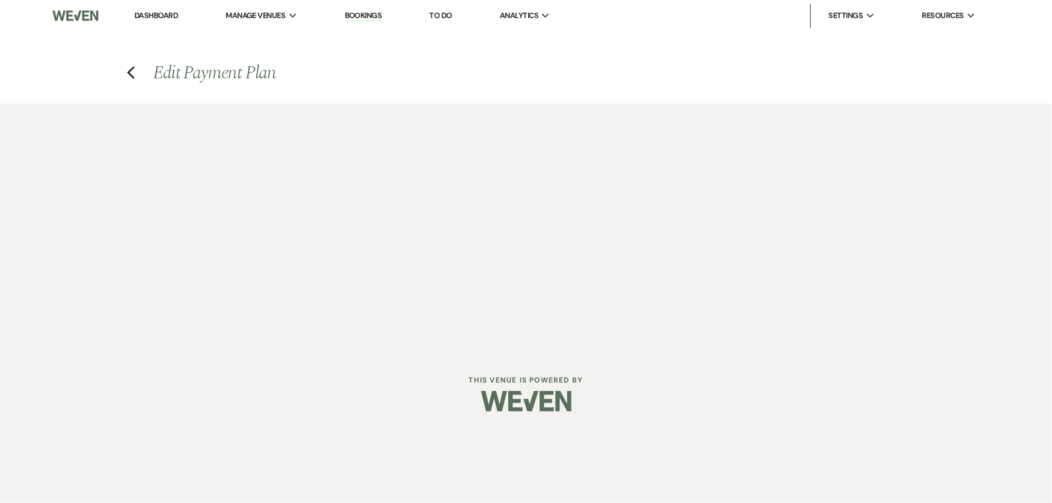
select select "weeks"
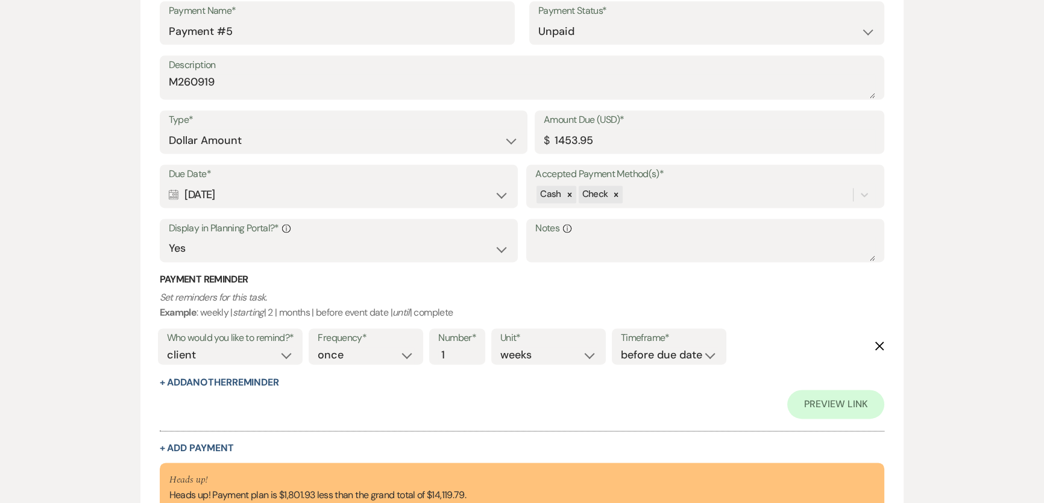
scroll to position [2214, 0]
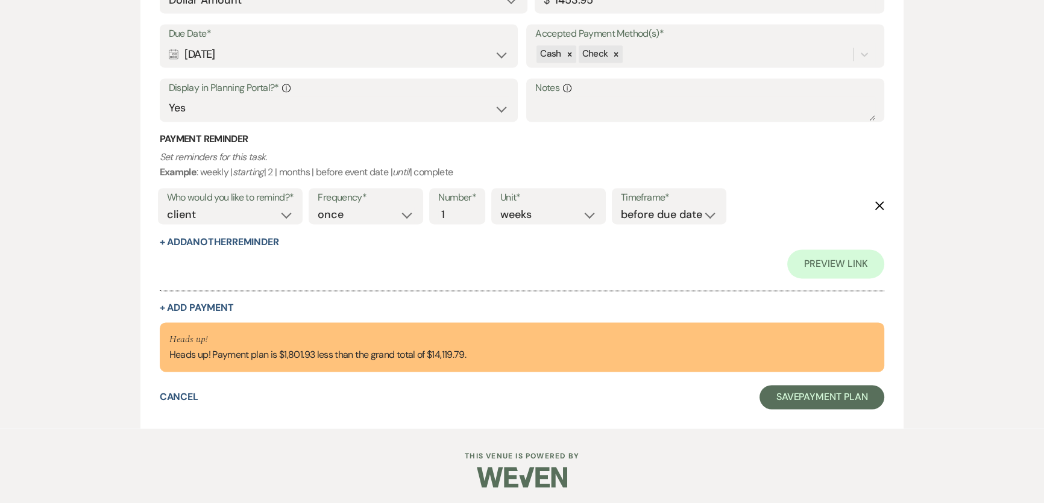
type input "14119.79"
click at [226, 304] on button "+ Add Payment" at bounding box center [197, 308] width 74 height 10
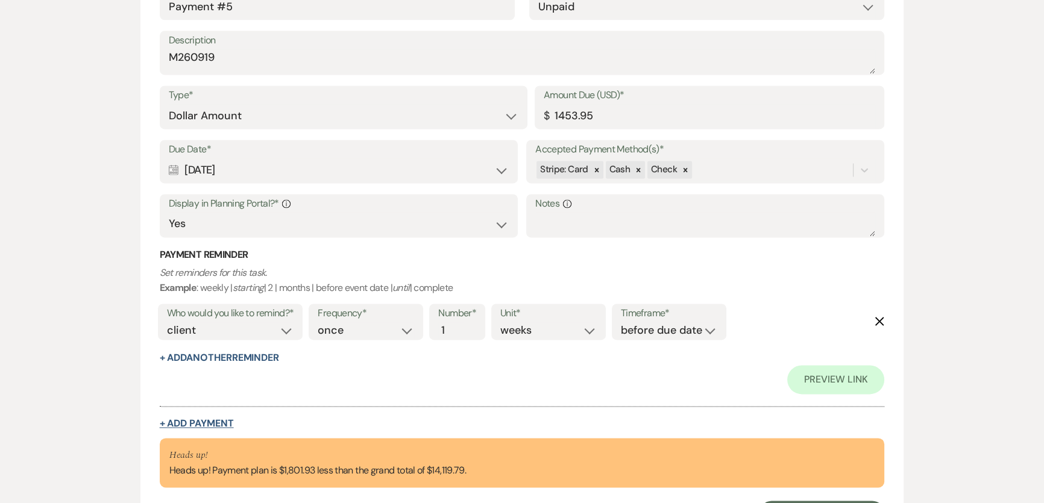
select select "2"
select select "flat"
select select "true"
select select "client"
select select "weeks"
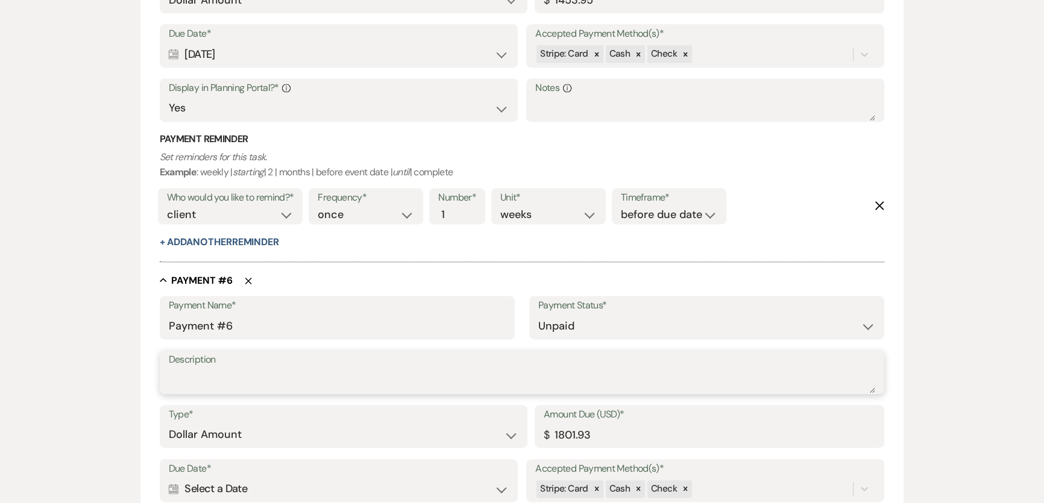
click at [338, 376] on textarea "Description" at bounding box center [522, 381] width 707 height 24
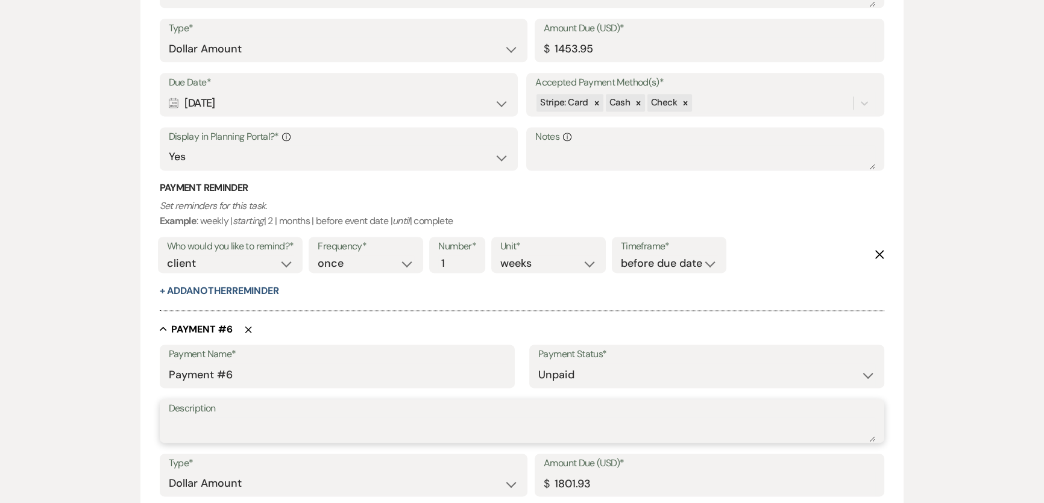
scroll to position [1989, 0]
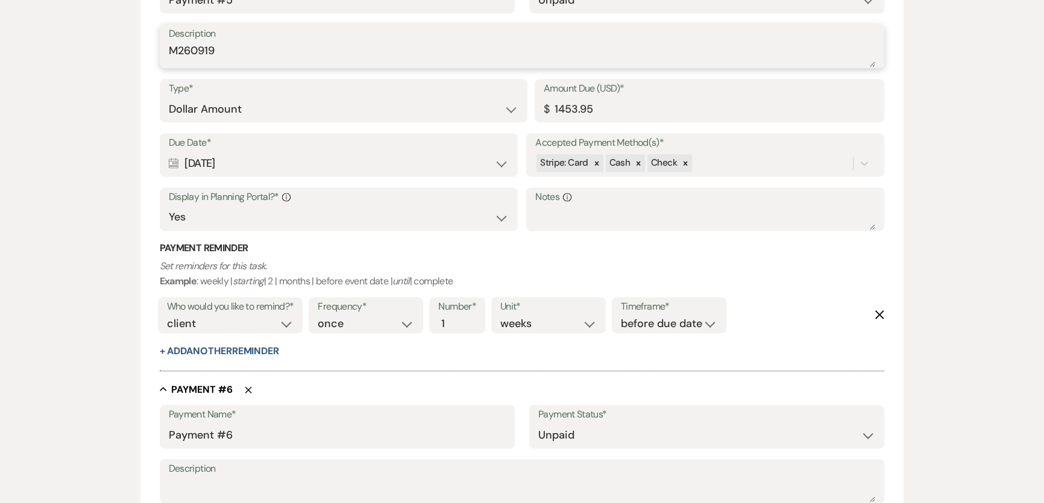
drag, startPoint x: 253, startPoint y: 52, endPoint x: 118, endPoint y: 53, distance: 135.1
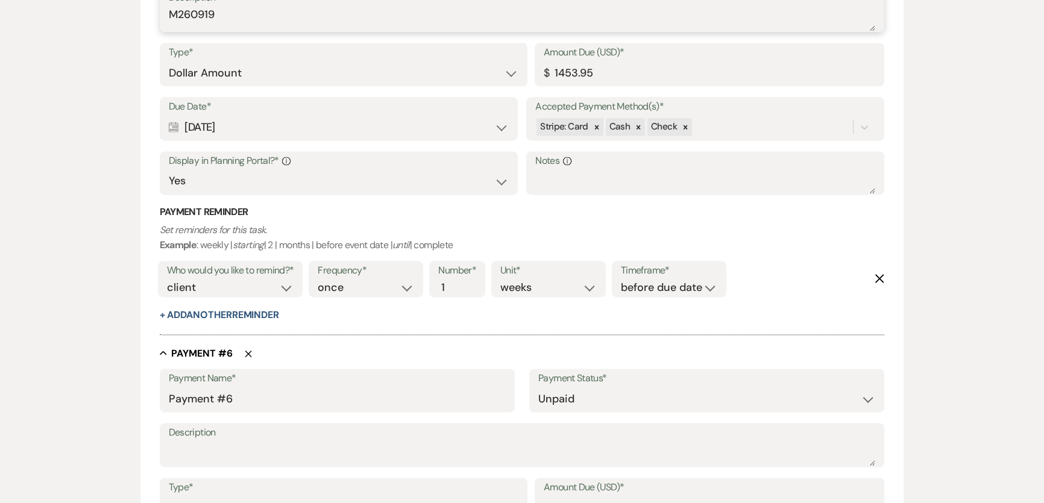
scroll to position [2044, 0]
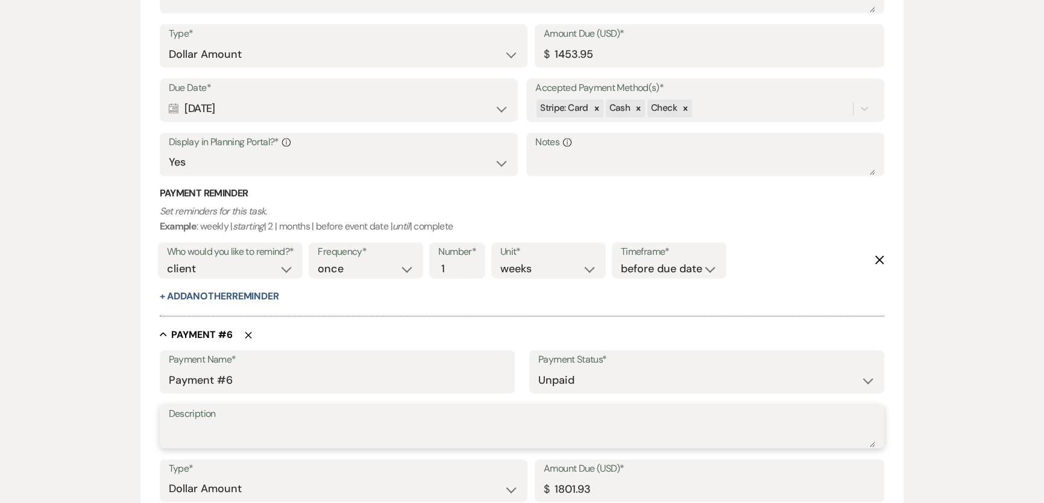
click at [263, 430] on textarea "Description" at bounding box center [522, 435] width 707 height 24
paste textarea "M260919"
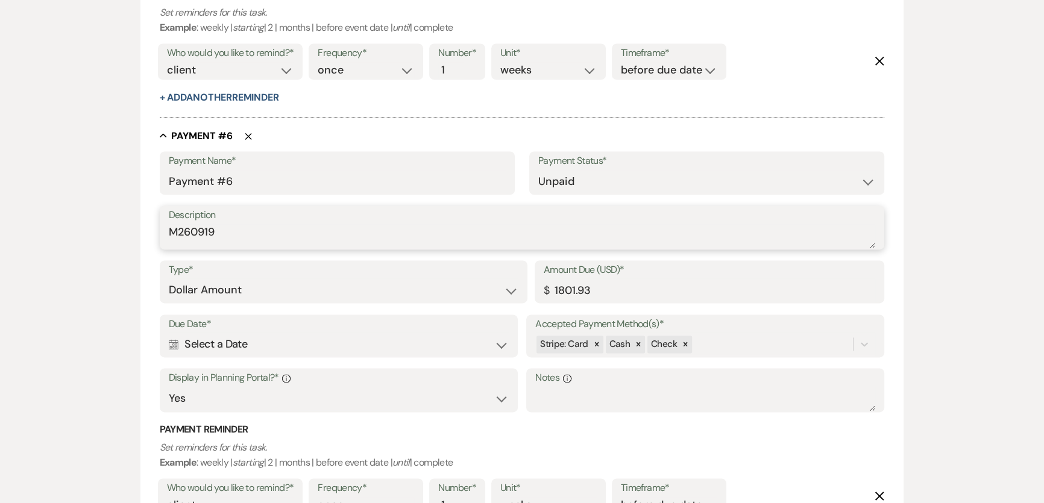
scroll to position [2263, 0]
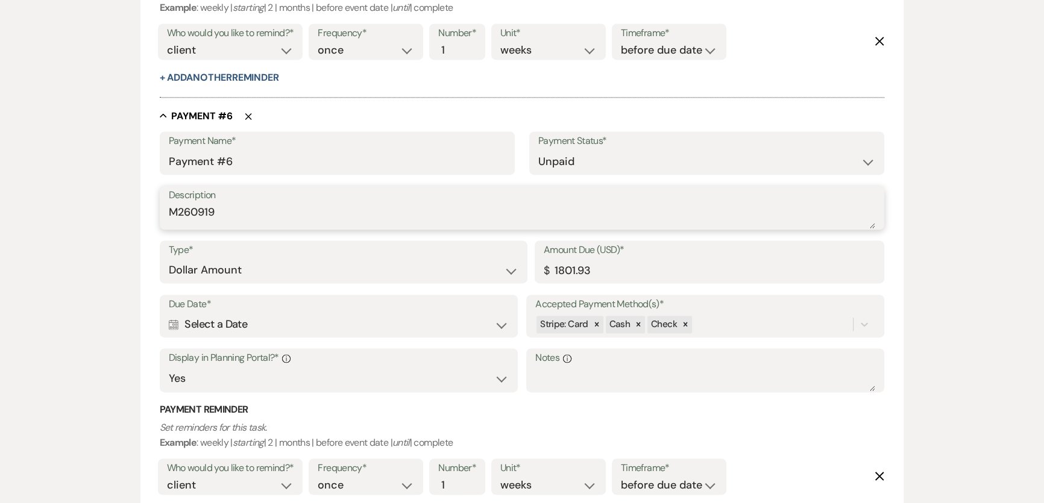
type textarea "M260919"
click at [328, 330] on div "Calendar Select a Date Expand" at bounding box center [339, 325] width 340 height 24
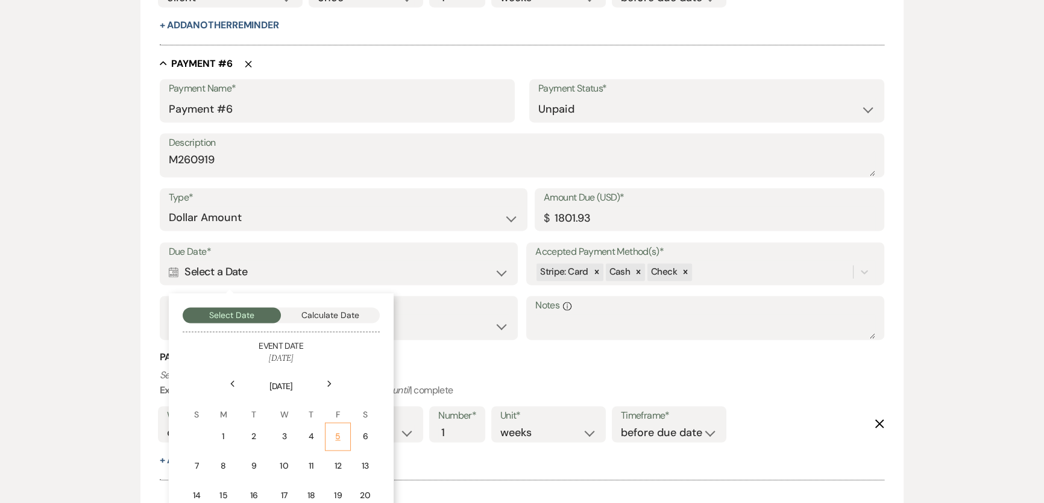
scroll to position [2427, 0]
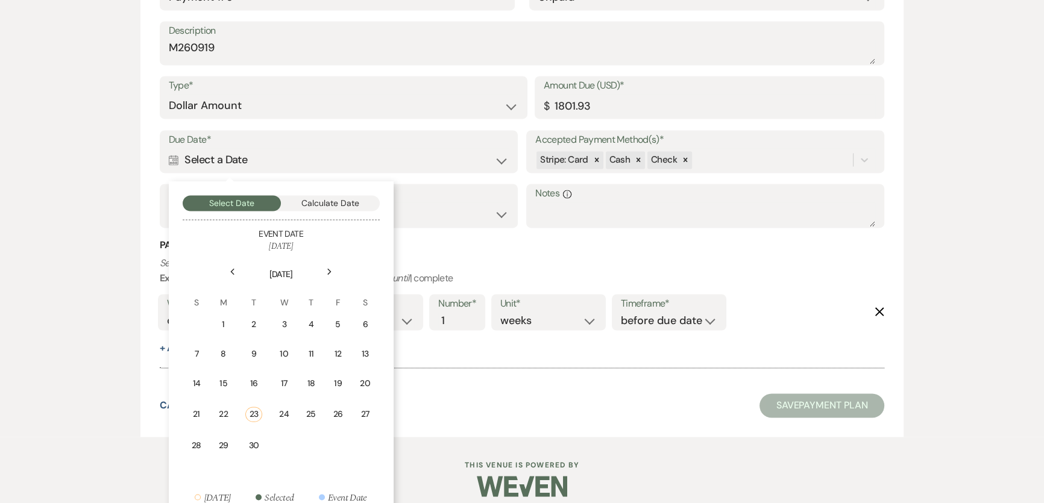
click at [327, 269] on icon "Next" at bounding box center [330, 271] width 6 height 7
click at [329, 269] on icon "Next" at bounding box center [330, 271] width 6 height 7
click at [330, 270] on icon "Next" at bounding box center [330, 271] width 6 height 7
click at [330, 270] on use at bounding box center [329, 272] width 4 height 7
click at [344, 379] on td "16" at bounding box center [336, 384] width 27 height 28
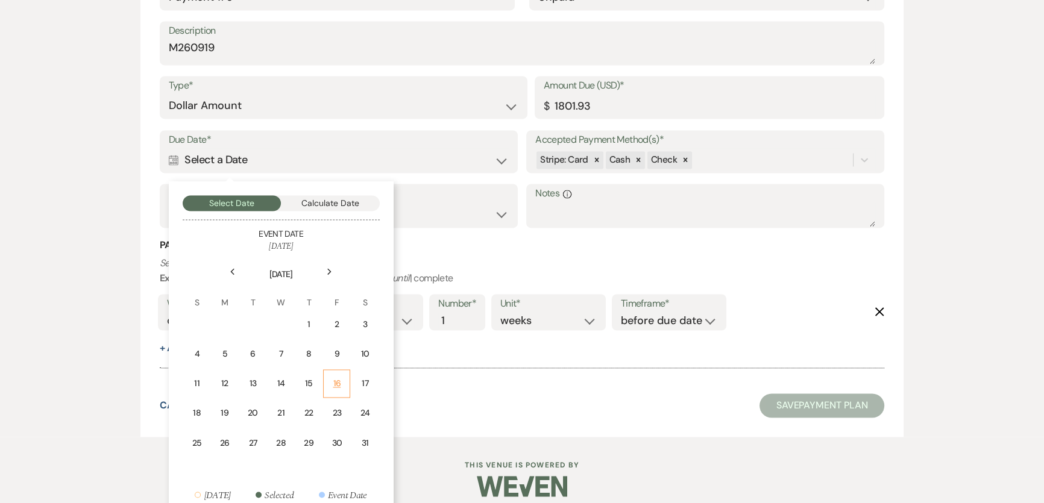
scroll to position [2571, 0]
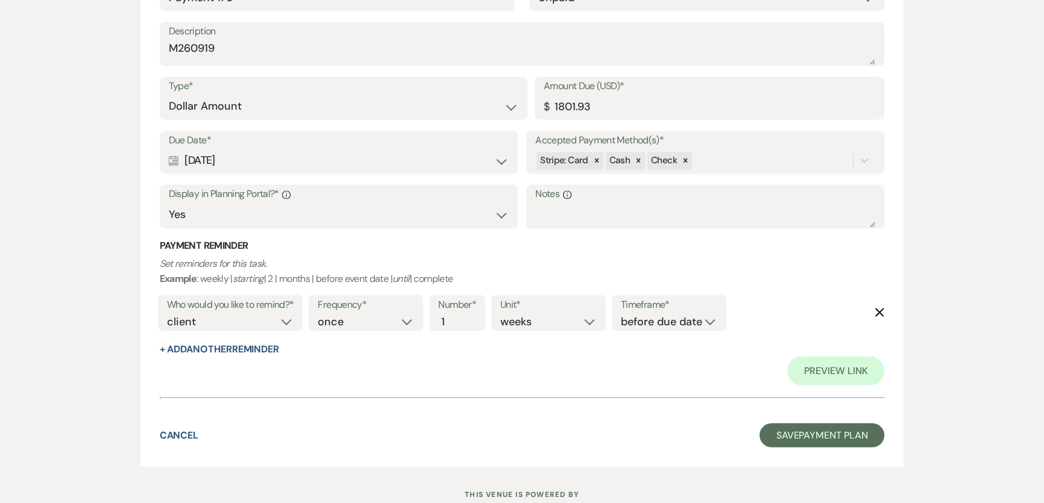
click at [544, 260] on p "Set reminders for this task. Example : weekly | starting | 2 | months | before …" at bounding box center [522, 271] width 725 height 31
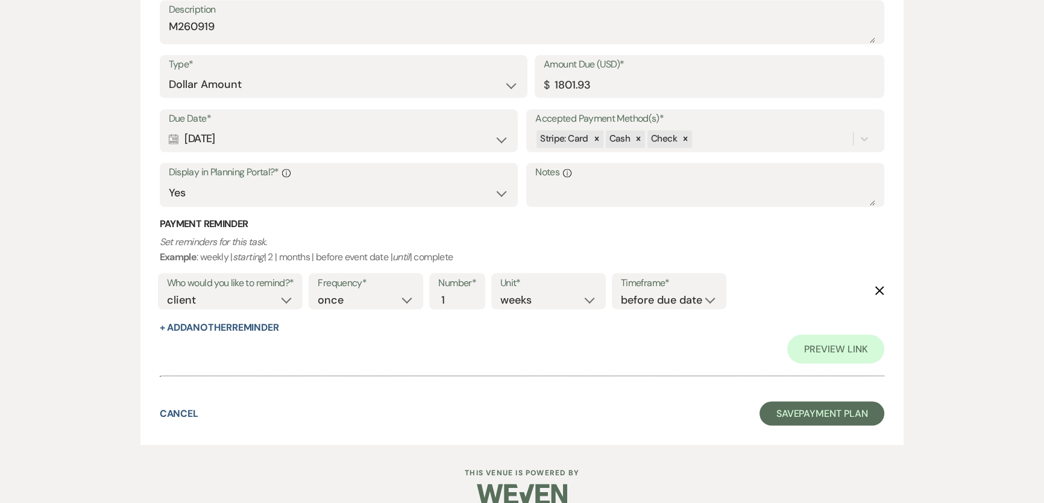
scroll to position [2609, 0]
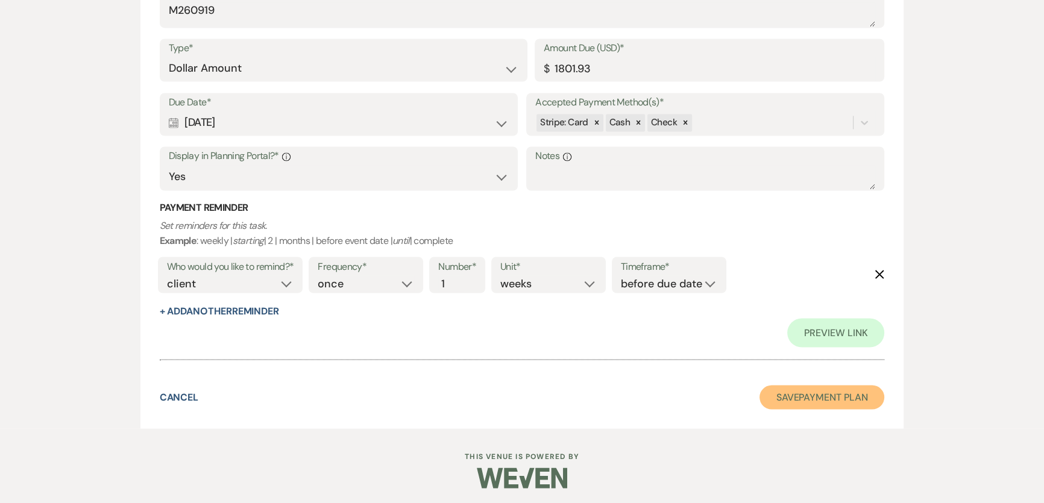
click at [821, 386] on button "Save Payment Plan" at bounding box center [822, 397] width 125 height 24
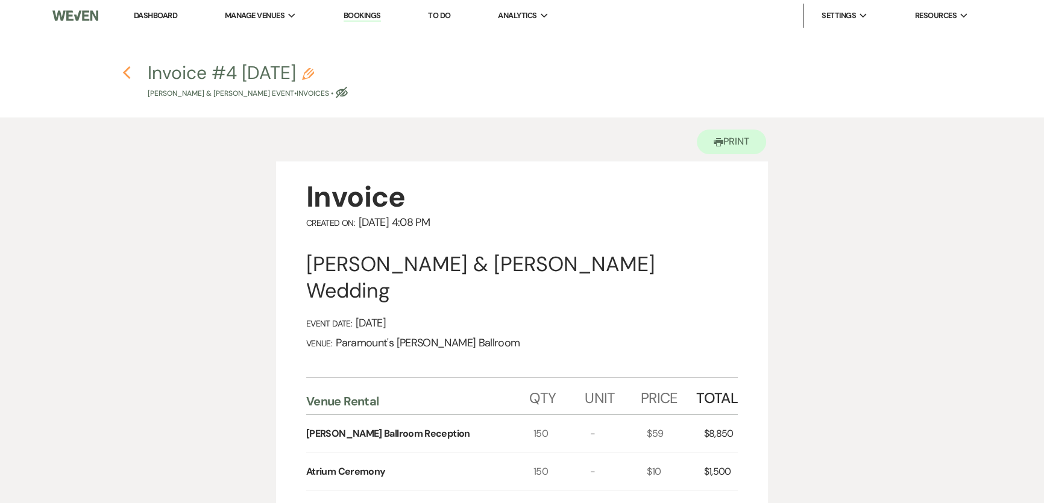
click at [128, 74] on icon "Previous" at bounding box center [126, 73] width 9 height 14
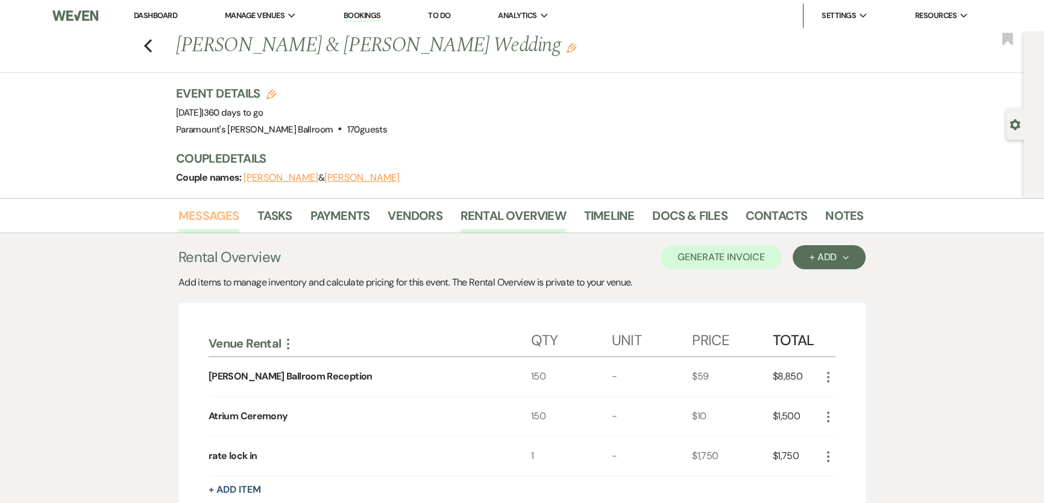
click at [206, 222] on link "Messages" at bounding box center [208, 219] width 61 height 27
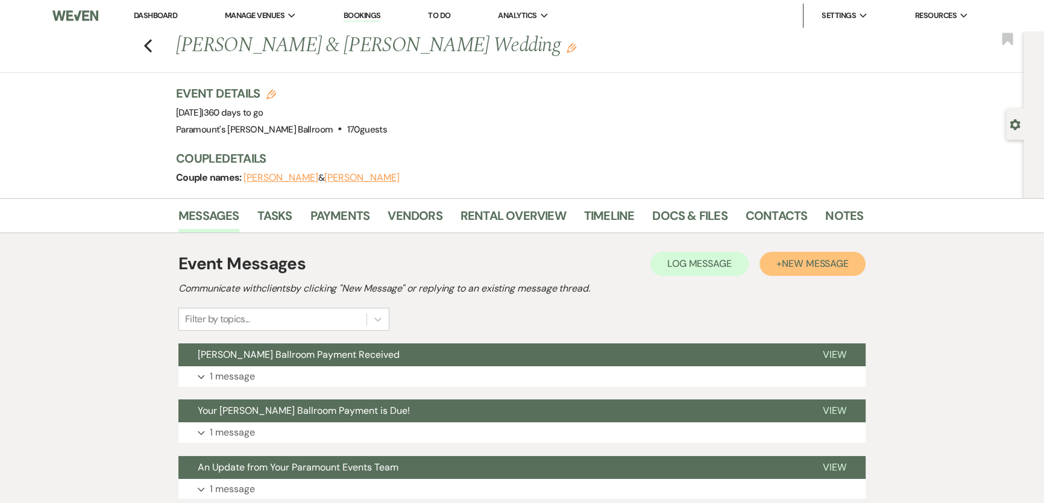
click at [792, 264] on span "New Message" at bounding box center [815, 263] width 67 height 13
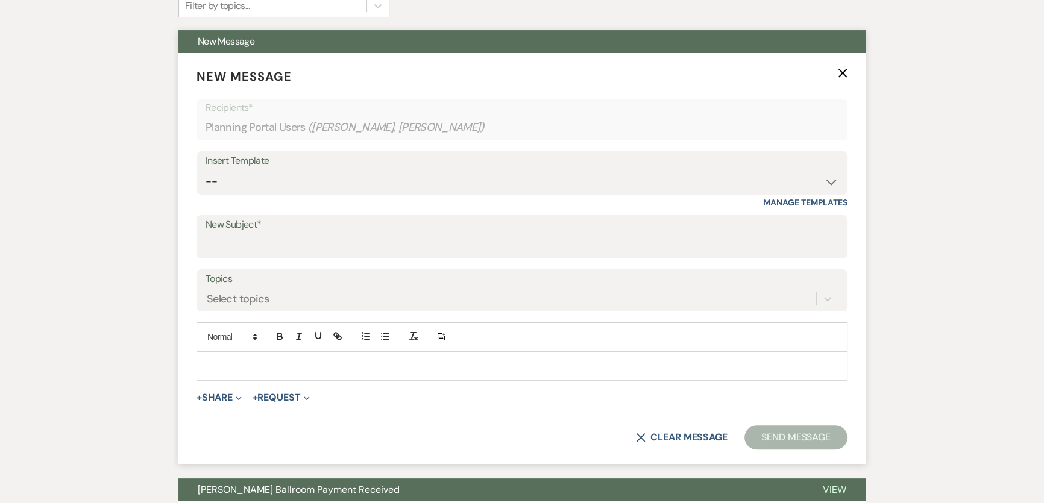
scroll to position [329, 0]
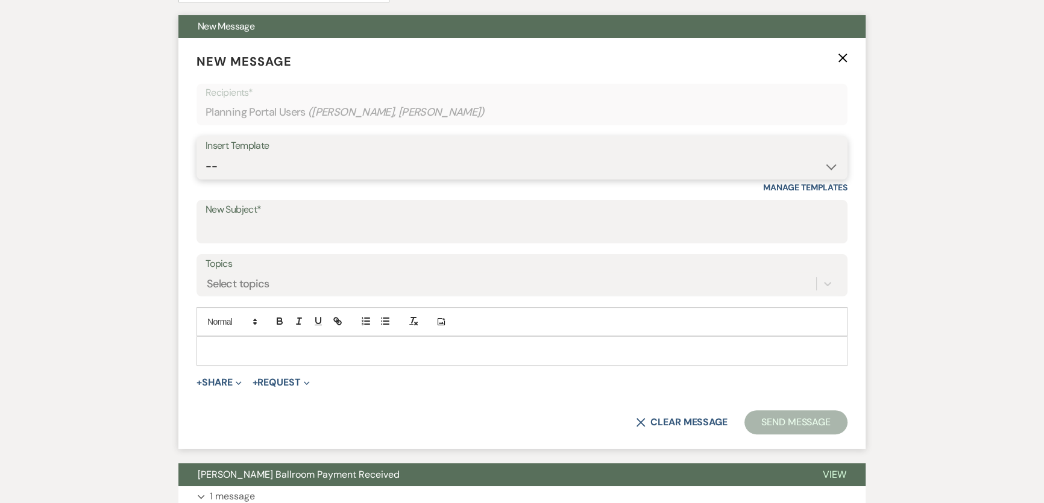
click at [285, 170] on select "-- Weven Planning Portal Introduction (Booked Events) 6 Month Consultation 9 Mo…" at bounding box center [522, 167] width 633 height 24
select select "1491"
click at [206, 155] on select "-- Weven Planning Portal Introduction (Booked Events) 6 Month Consultation 9 Mo…" at bounding box center [522, 167] width 633 height 24
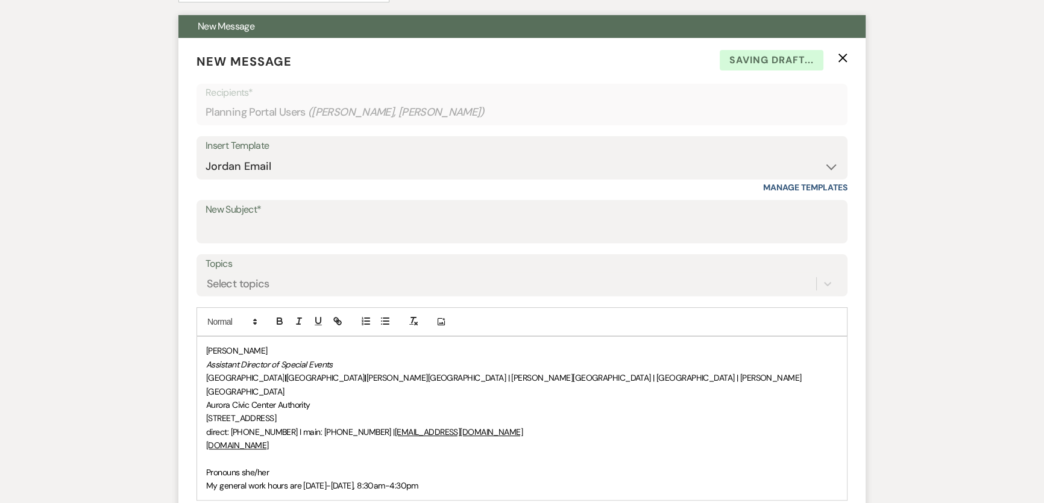
click at [204, 353] on div "[PERSON_NAME] Assistant Director of Special Events [GEOGRAPHIC_DATA] | [GEOGRAP…" at bounding box center [522, 418] width 650 height 163
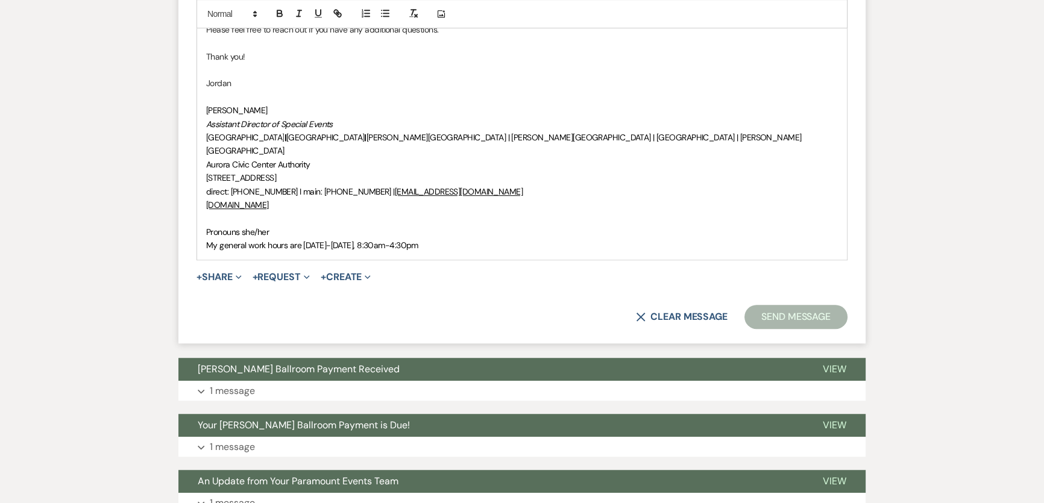
scroll to position [438, 0]
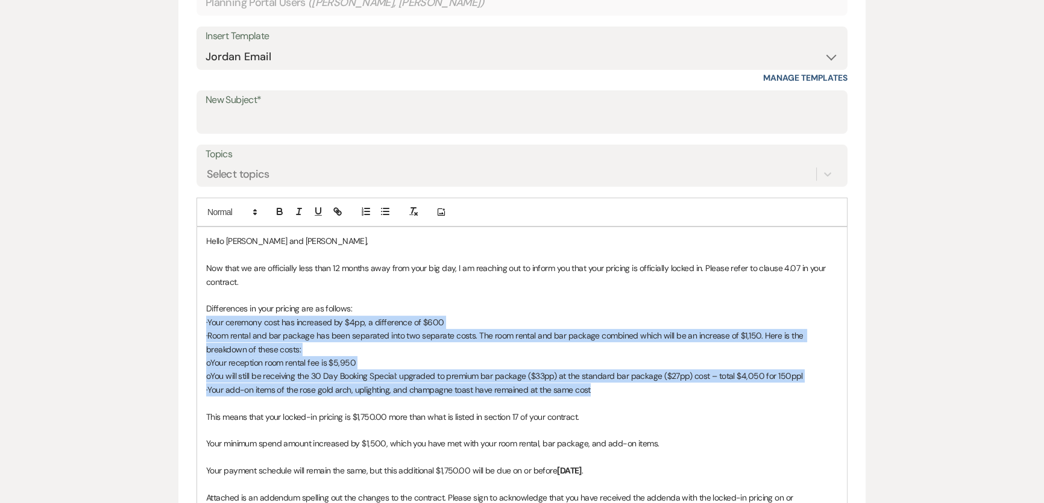
drag, startPoint x: 614, startPoint y: 391, endPoint x: 127, endPoint y: 321, distance: 492.1
click at [385, 215] on line "button" at bounding box center [385, 215] width 5 height 0
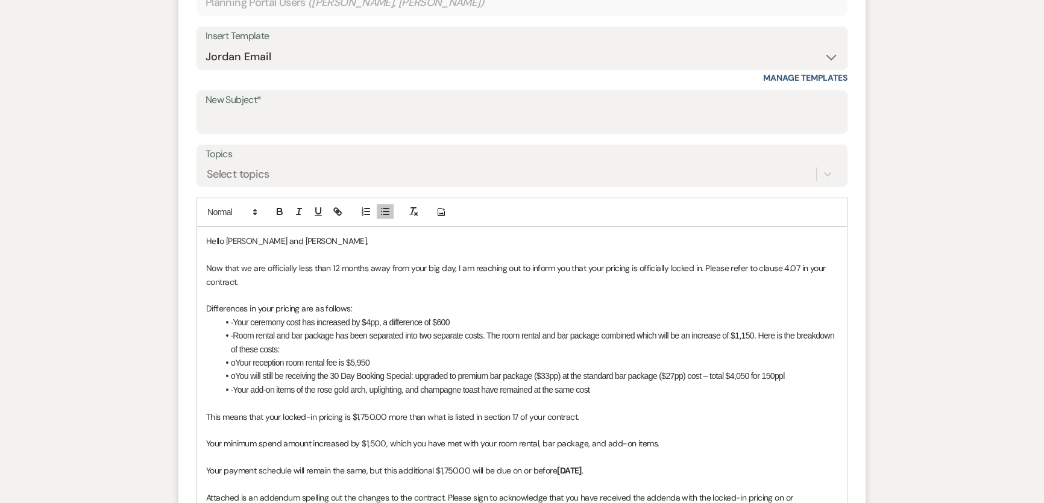
click at [236, 324] on li "·Your ceremony cost has increased by $4pp, a difference of $600" at bounding box center [528, 322] width 620 height 13
click at [231, 324] on li "·Your ceremony cost has increased by $4pp, a difference of $600" at bounding box center [528, 322] width 620 height 13
click at [231, 336] on li "·Room rental and bar package has been separated into two separate costs. The ro…" at bounding box center [528, 342] width 620 height 27
click at [229, 364] on li "oYour reception room rental fee is $5,950" at bounding box center [528, 362] width 620 height 13
click at [231, 378] on li "oYou will still be receiving the 30 Day Booking Special: upgraded to premium ba…" at bounding box center [528, 376] width 620 height 13
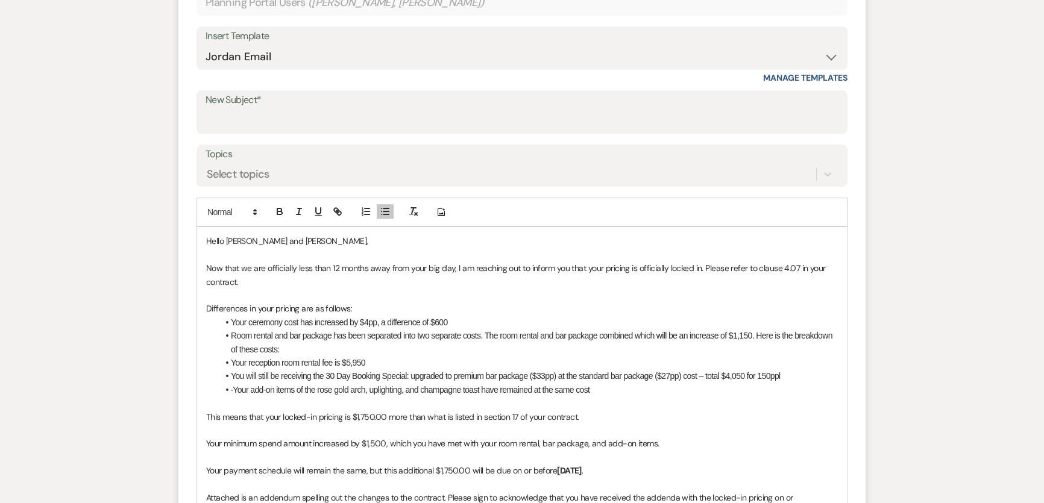
click at [482, 376] on li "You will still be receiving the 30 Day Booking Special: upgraded to premium bar…" at bounding box center [528, 376] width 620 height 13
click at [232, 389] on li "·Your add-on items of the rose gold arch, uplighting, and champagne toast have …" at bounding box center [528, 389] width 620 height 13
click at [233, 362] on li "Your reception room rental fee is $5,950" at bounding box center [528, 362] width 620 height 13
click at [233, 374] on li "You will still be receiving the 30 Day Booking Special: upgraded to premium bar…" at bounding box center [528, 376] width 620 height 13
click at [554, 380] on li "You will still be receiving the 30 Day Booking Special: upgraded to premium bar…" at bounding box center [528, 376] width 620 height 13
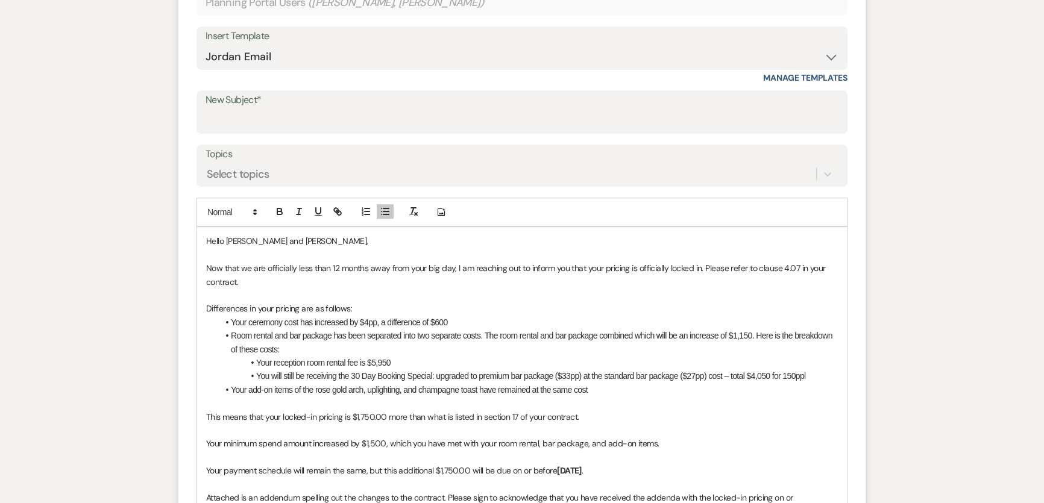
click at [641, 400] on p at bounding box center [522, 403] width 632 height 13
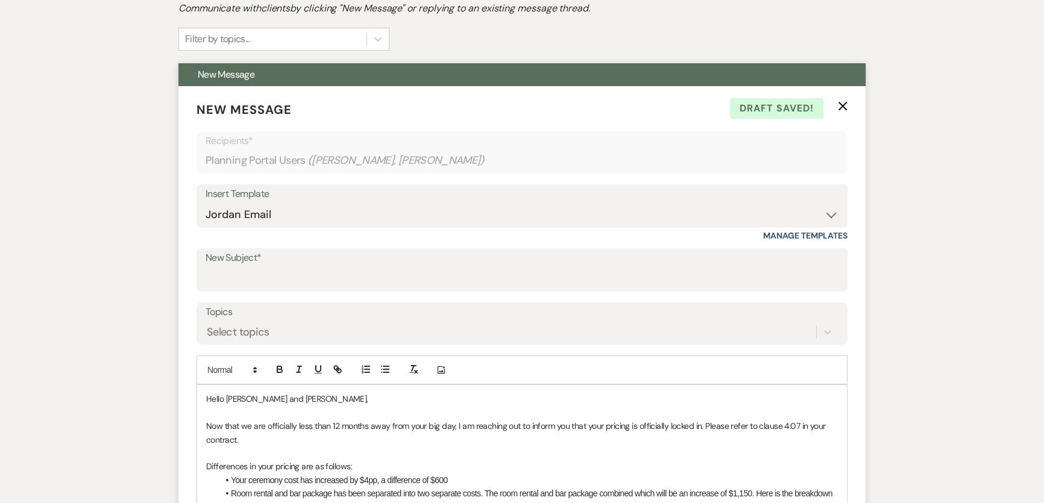
scroll to position [274, 0]
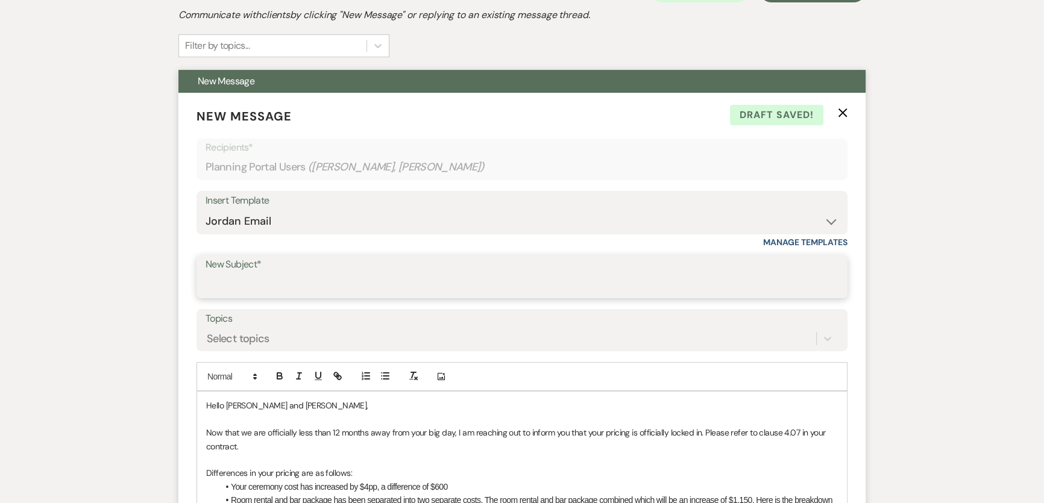
click at [289, 281] on input "New Subject*" at bounding box center [522, 286] width 633 height 24
type input "!"
type input "12month Rate Lock-In"
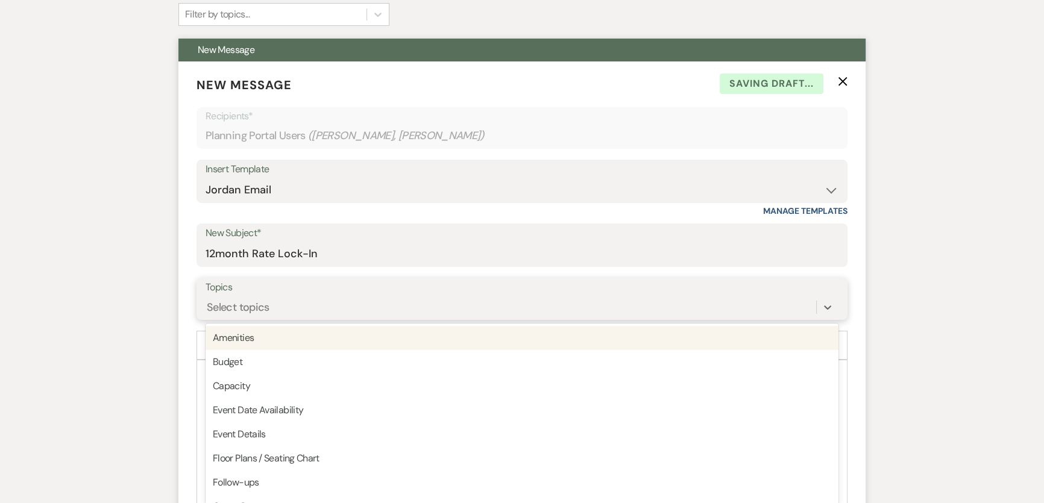
click at [228, 319] on div "option Amenities focused, 1 of 20. 20 results available. Use Up and Down to cho…" at bounding box center [522, 307] width 633 height 23
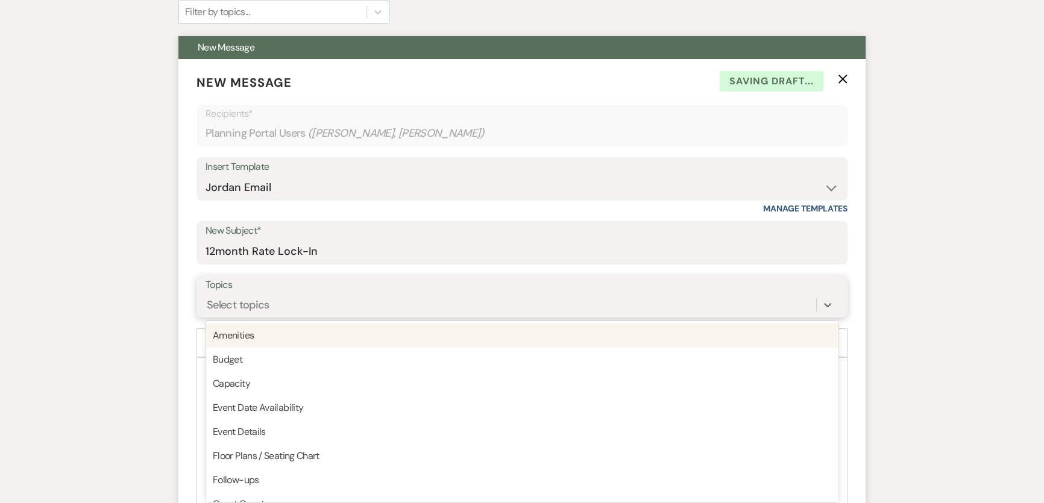
scroll to position [311, 0]
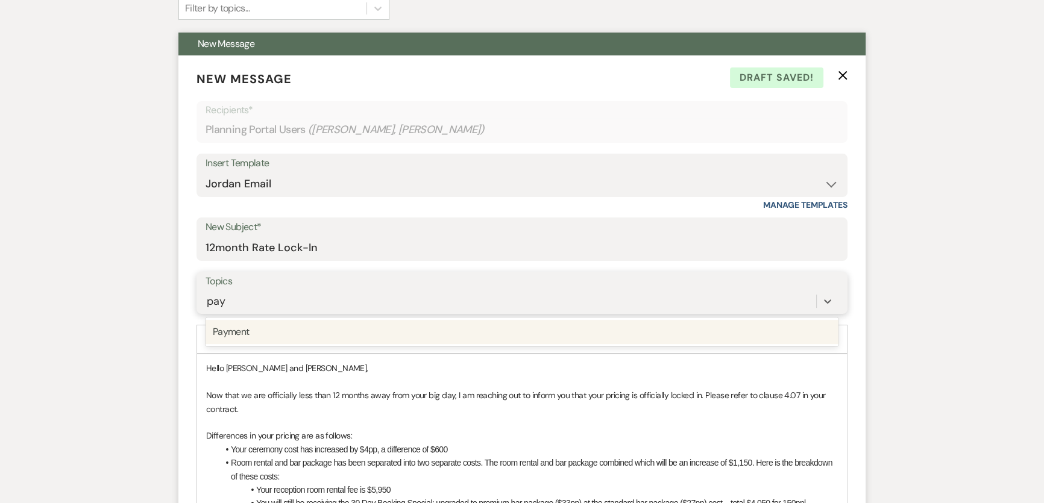
type input "paym"
click at [228, 335] on div "Payment" at bounding box center [522, 332] width 633 height 24
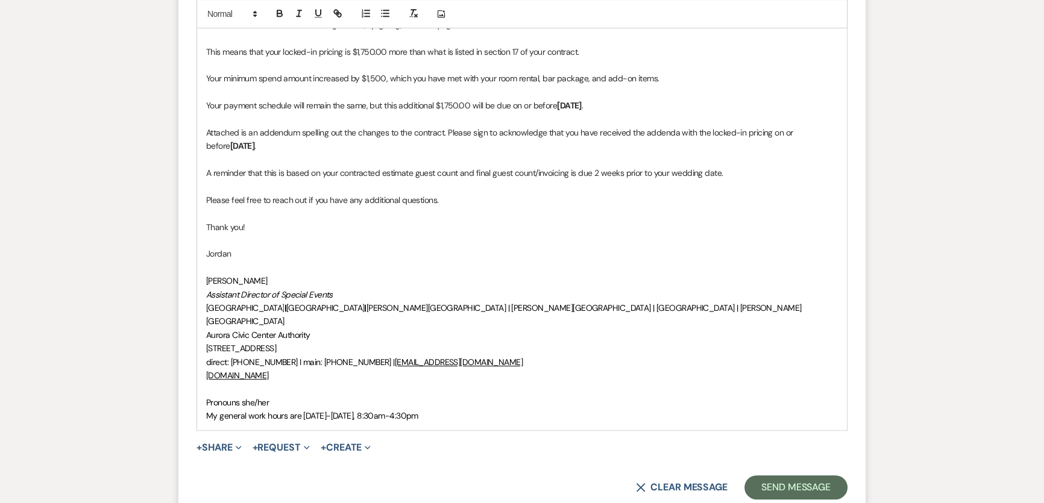
scroll to position [804, 0]
click at [339, 475] on div "X Clear message Send Message" at bounding box center [522, 487] width 651 height 24
click at [217, 443] on button "+ Share Expand" at bounding box center [219, 448] width 45 height 10
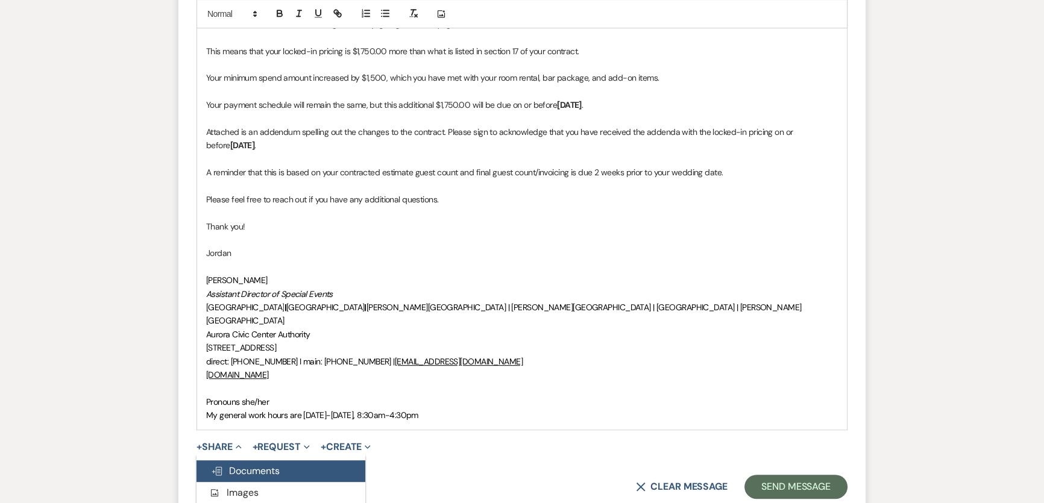
click at [294, 461] on button "Doc Upload Documents" at bounding box center [281, 472] width 169 height 22
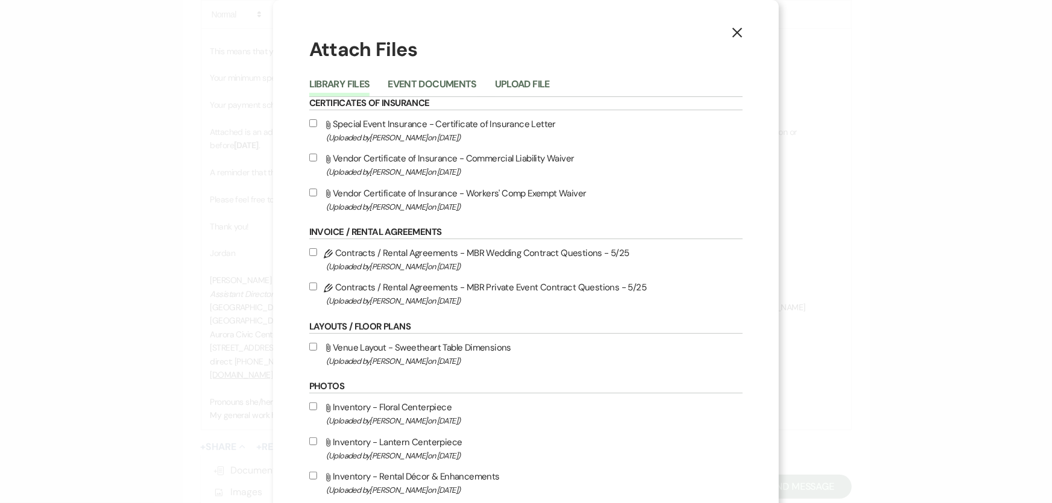
click at [529, 80] on button "Upload File" at bounding box center [522, 88] width 55 height 17
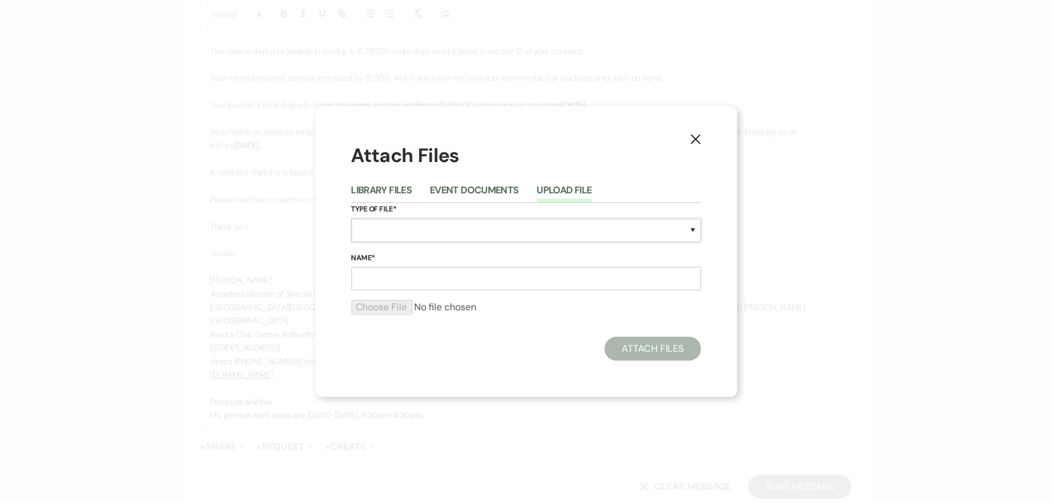
click at [440, 224] on select "Special Event Insurance Vendor Certificate of Insurance Contracts / Rental Agre…" at bounding box center [526, 231] width 350 height 24
select select "10"
click at [351, 219] on select "Special Event Insurance Vendor Certificate of Insurance Contracts / Rental Agre…" at bounding box center [526, 231] width 350 height 24
click at [443, 285] on input "Name*" at bounding box center [526, 279] width 350 height 24
paste input "M260919 [PERSON_NAME] Wedding Contract Addenda"
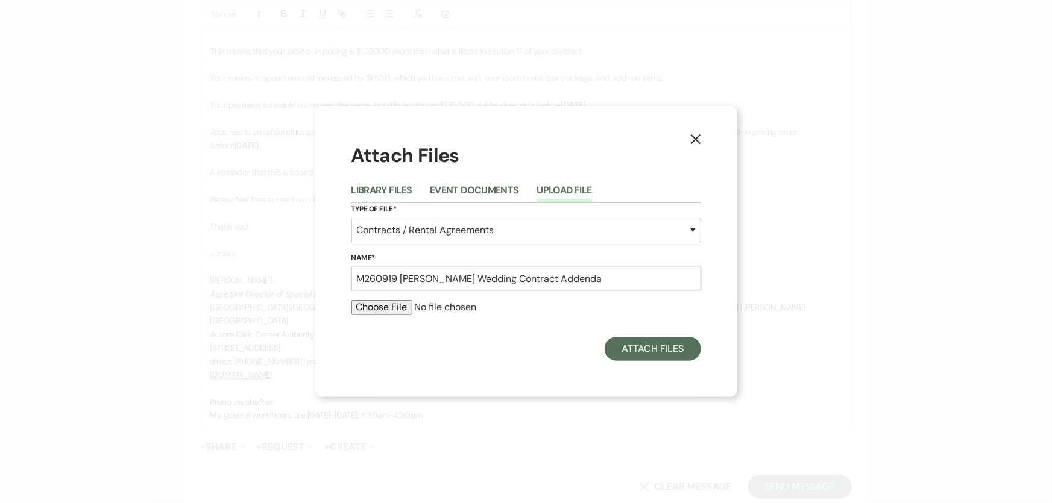
type input "M260919 [PERSON_NAME] Wedding Contract Addenda"
click at [398, 308] on input "file" at bounding box center [526, 307] width 350 height 14
type input "C:\fakepath\M260919 [PERSON_NAME] Wedding Contract Addenda.pdf"
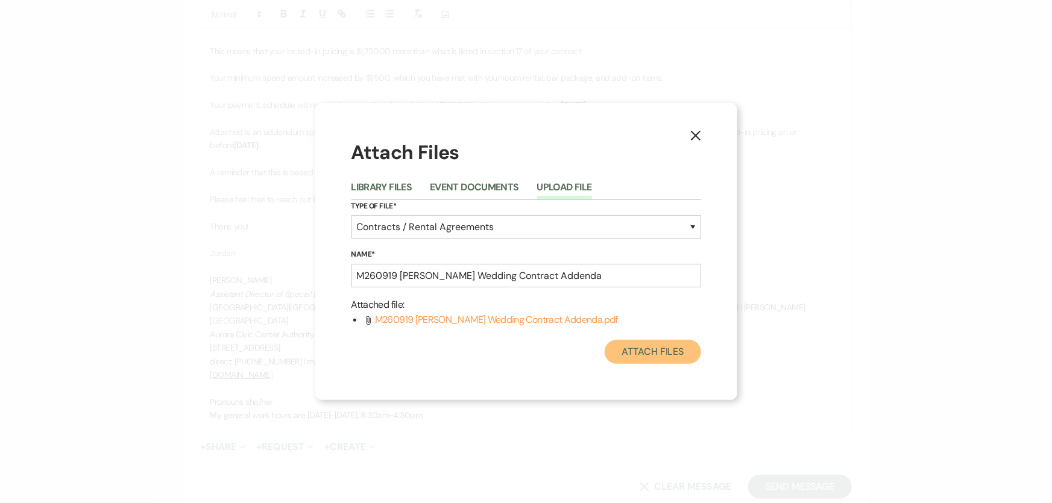
click at [668, 358] on button "Attach Files" at bounding box center [653, 352] width 96 height 24
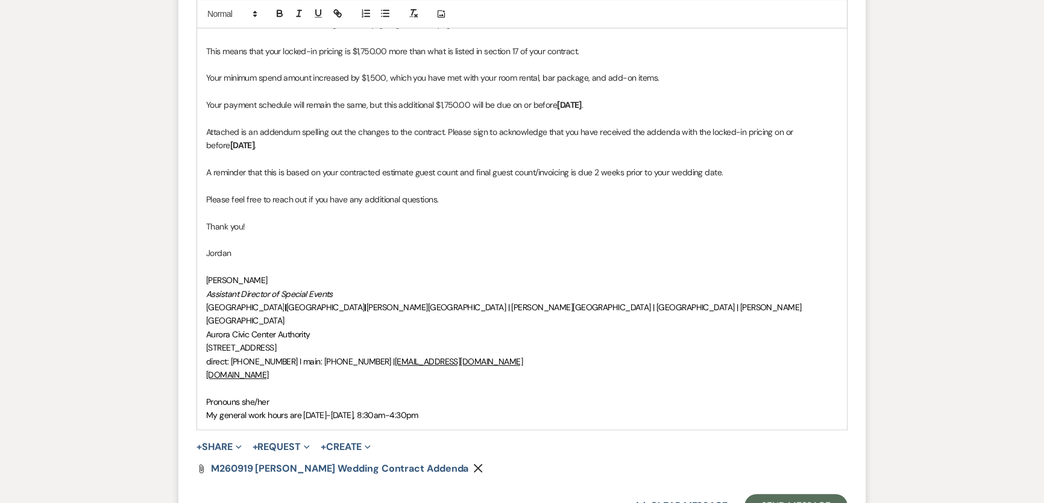
click at [603, 440] on div "+ Share Expand Doc Upload Documents Add Photo Images Pref Vendors Preferred ven…" at bounding box center [522, 447] width 651 height 14
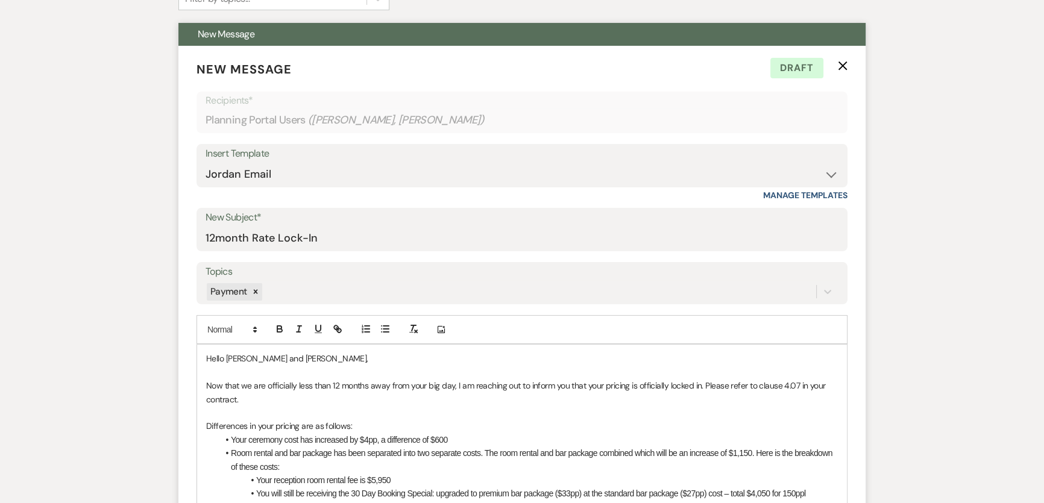
scroll to position [421, 0]
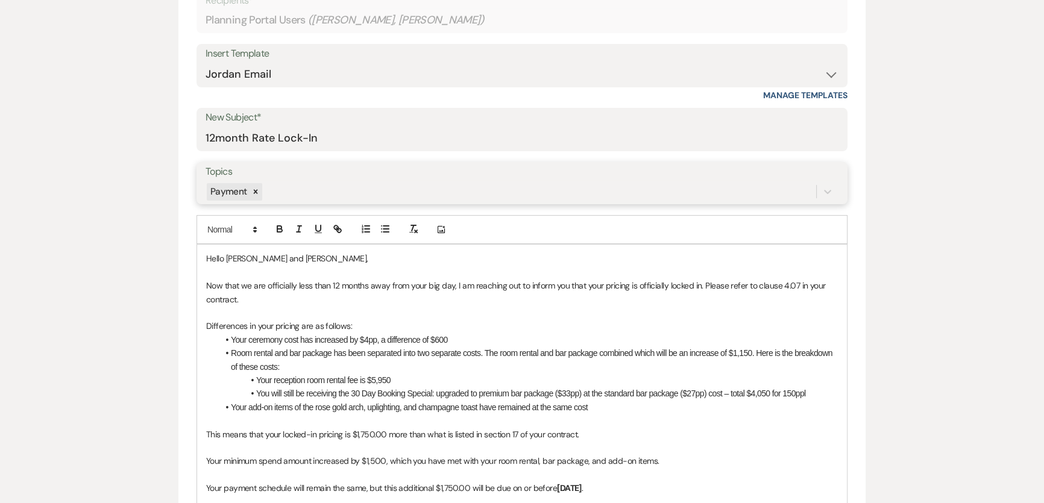
click at [394, 195] on div "Payment" at bounding box center [511, 191] width 611 height 21
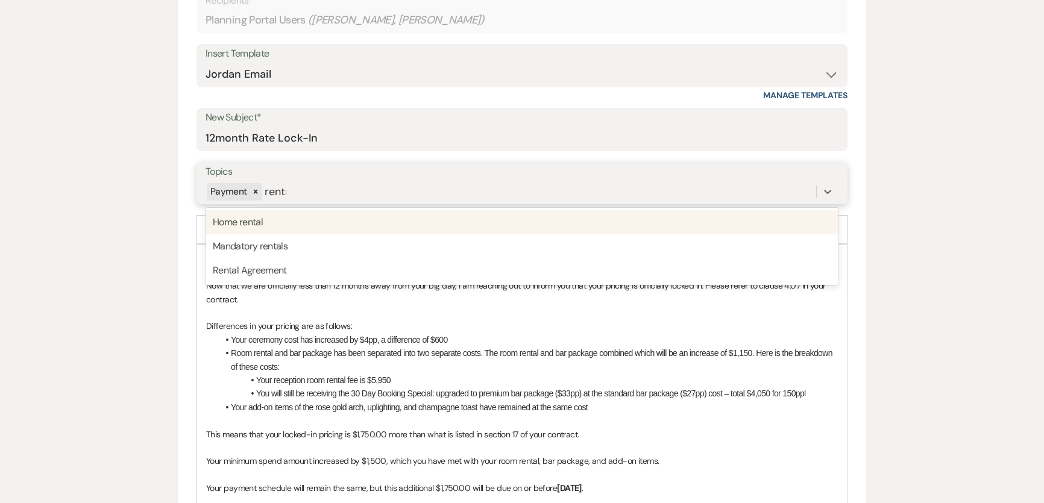
type input "rental"
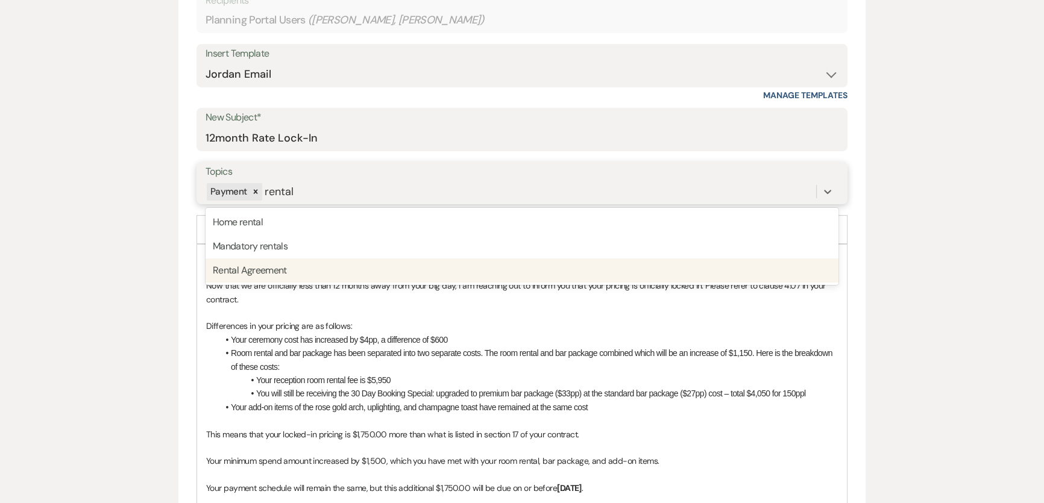
click at [325, 269] on div "Rental Agreement" at bounding box center [522, 271] width 633 height 24
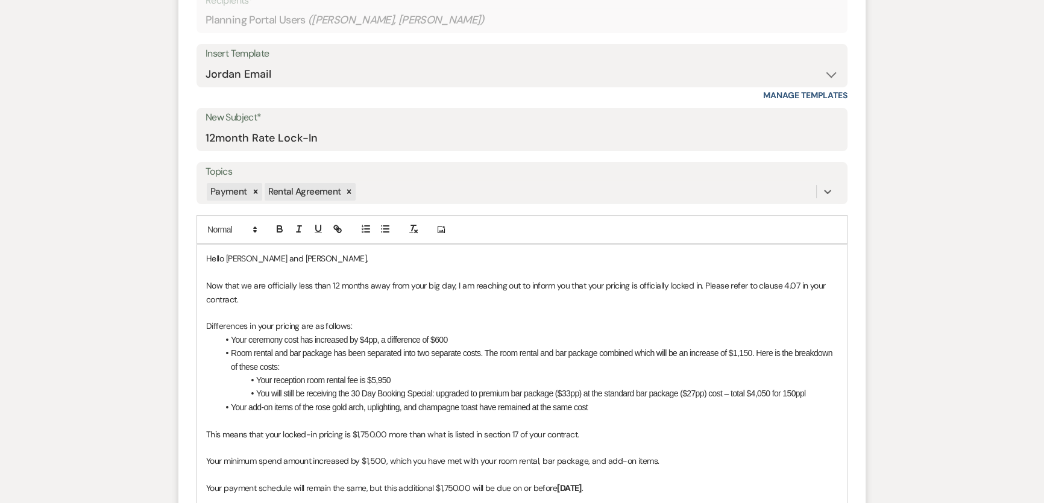
click at [726, 392] on li "You will still be receiving the 30 Day Booking Special: upgraded to premium bar…" at bounding box center [528, 393] width 620 height 13
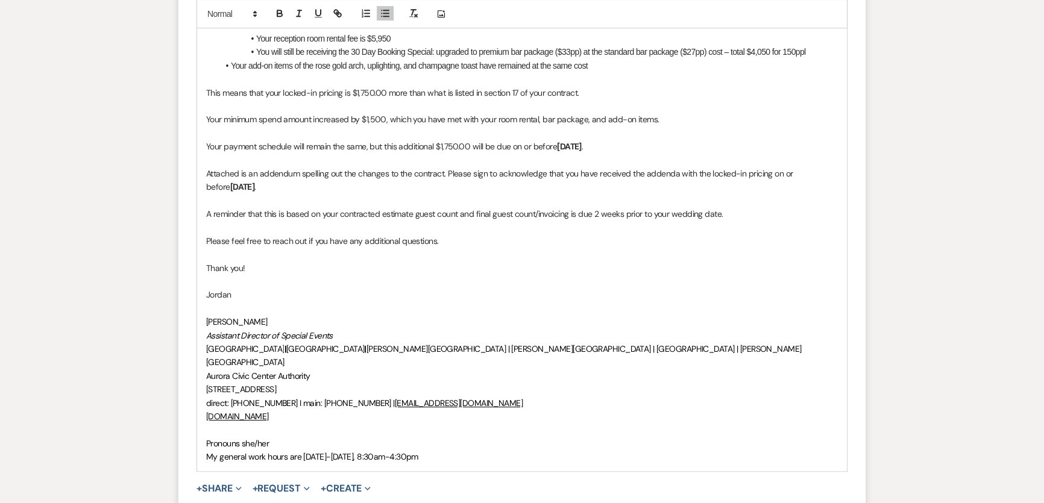
scroll to position [877, 0]
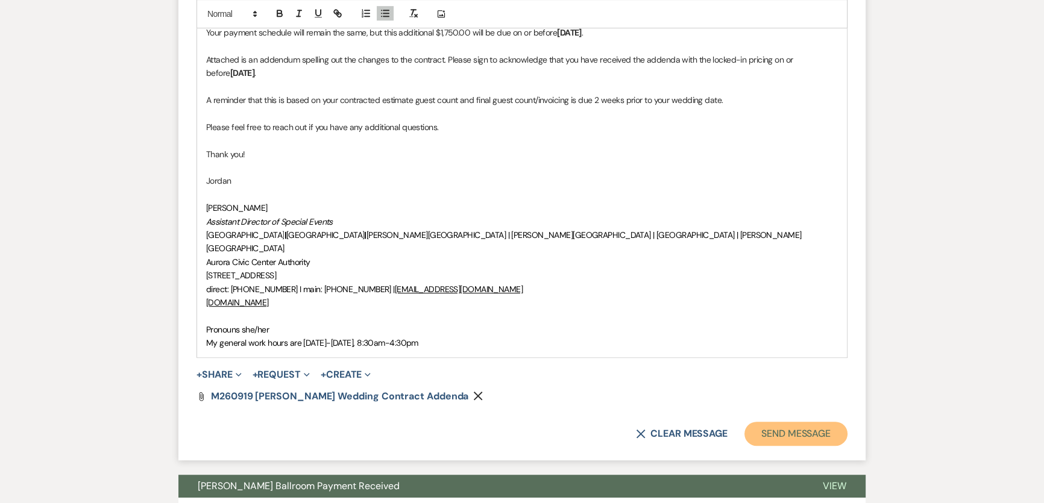
click at [822, 422] on button "Send Message" at bounding box center [796, 434] width 103 height 24
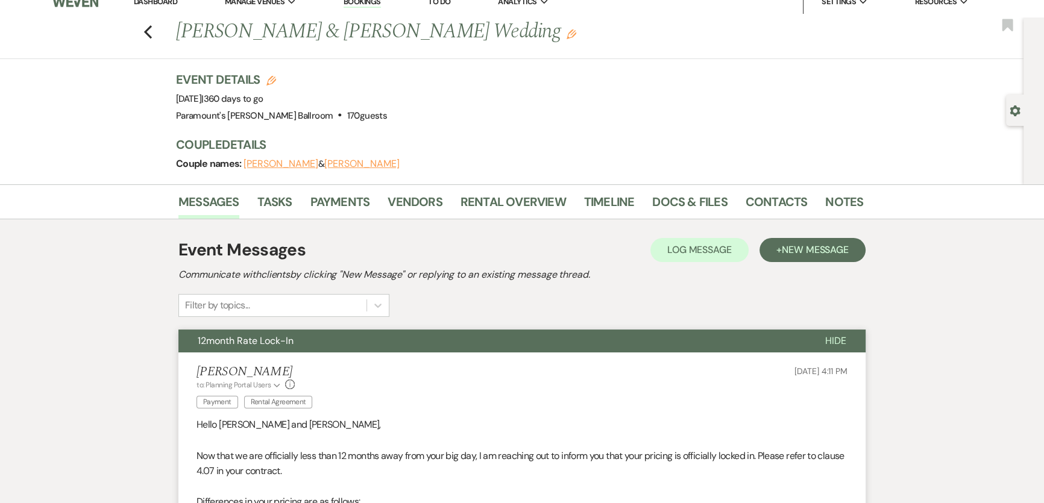
scroll to position [0, 0]
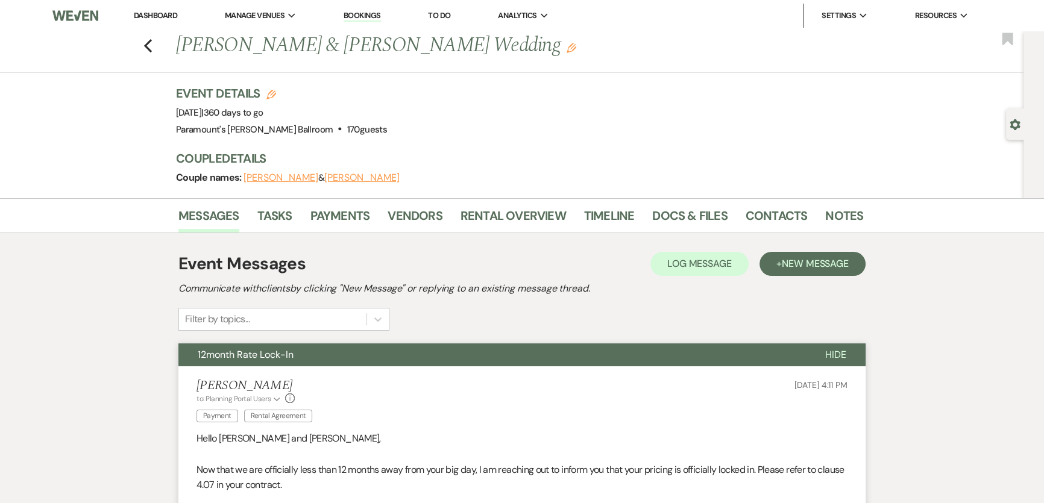
click at [163, 17] on link "Dashboard" at bounding box center [155, 15] width 43 height 10
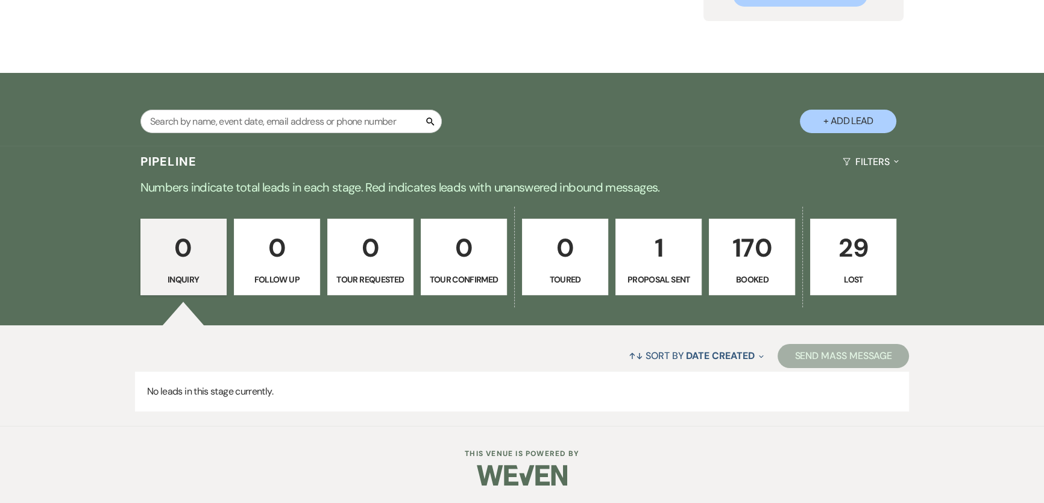
click at [670, 253] on p "1" at bounding box center [658, 248] width 71 height 40
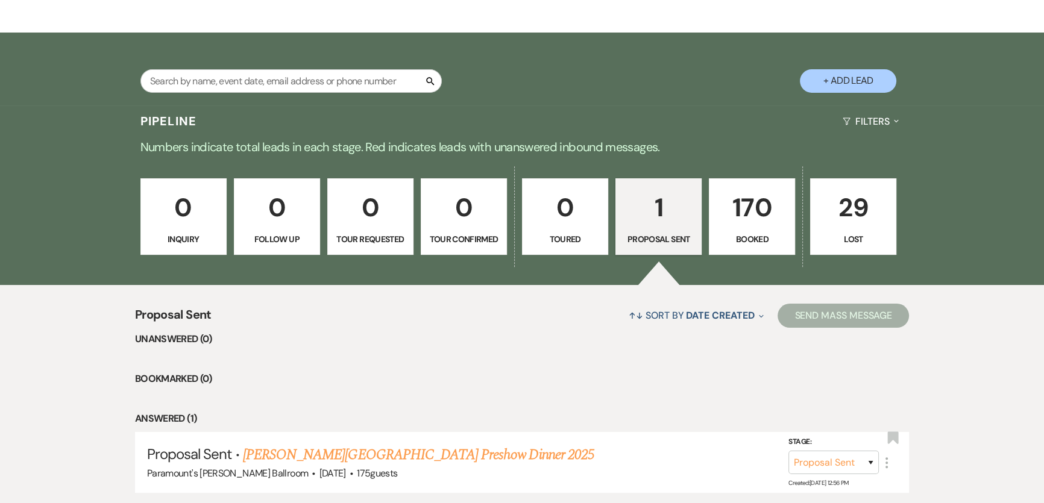
scroll to position [283, 0]
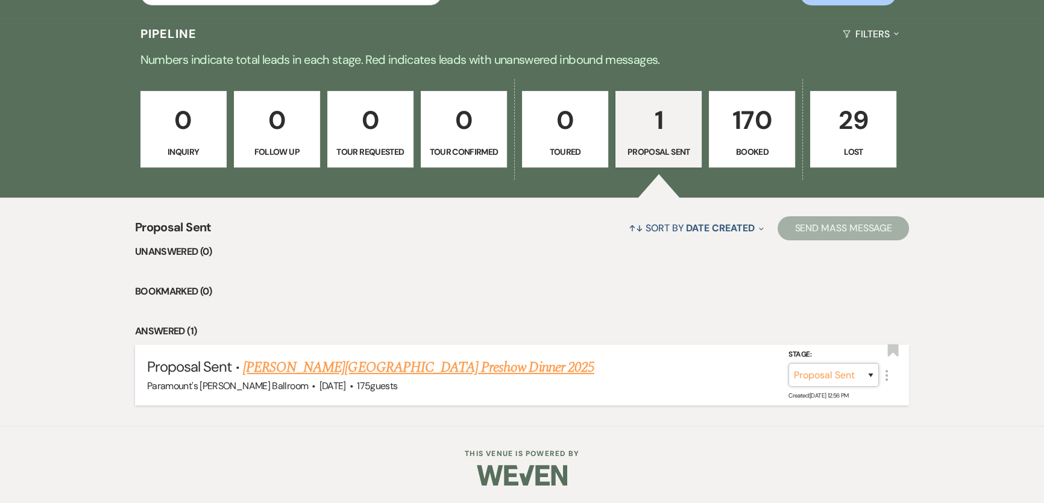
click at [803, 380] on select "Inquiry Follow Up Tour Requested Tour Confirmed Toured Proposal Sent Booked Lost" at bounding box center [834, 376] width 90 height 24
select select "7"
click at [789, 364] on select "Inquiry Follow Up Tour Requested Tour Confirmed Toured Proposal Sent Booked Lost" at bounding box center [834, 376] width 90 height 24
click at [859, 365] on button "Save" at bounding box center [855, 375] width 60 height 24
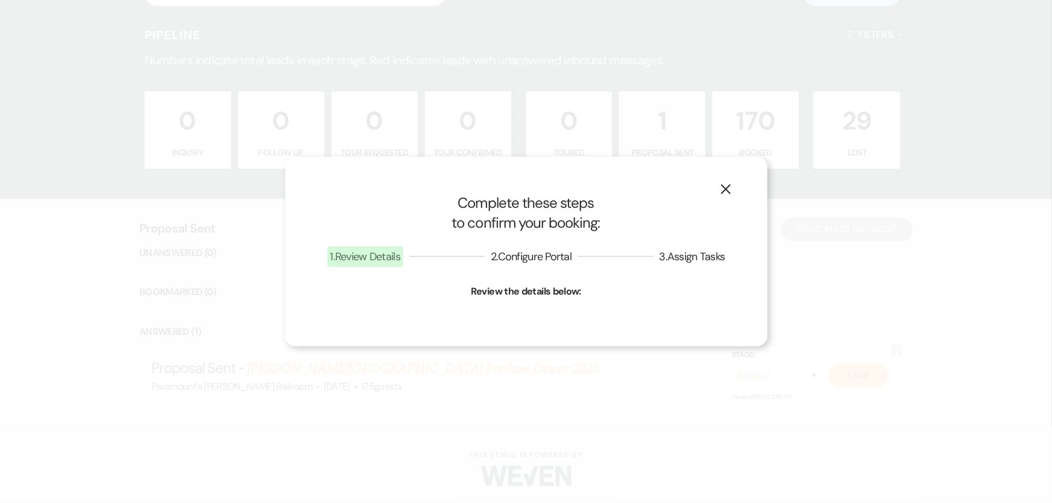
select select "13"
select select "634"
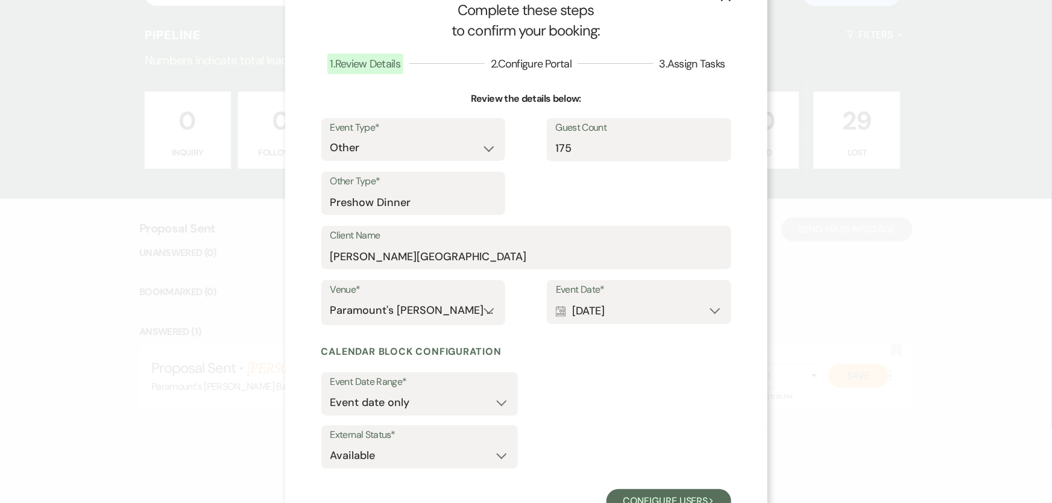
scroll to position [82, 0]
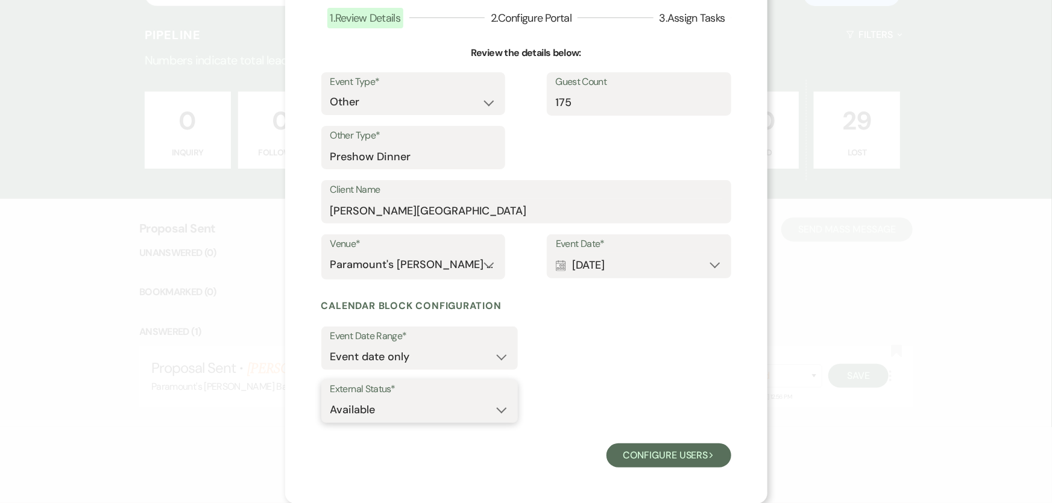
click at [414, 403] on select "Available Unavailable" at bounding box center [419, 411] width 178 height 24
click at [416, 415] on select "Available Unavailable" at bounding box center [419, 411] width 178 height 24
select select "false"
click at [330, 399] on select "Available Unavailable" at bounding box center [419, 411] width 178 height 24
click at [674, 464] on button "Configure users Next" at bounding box center [669, 456] width 125 height 24
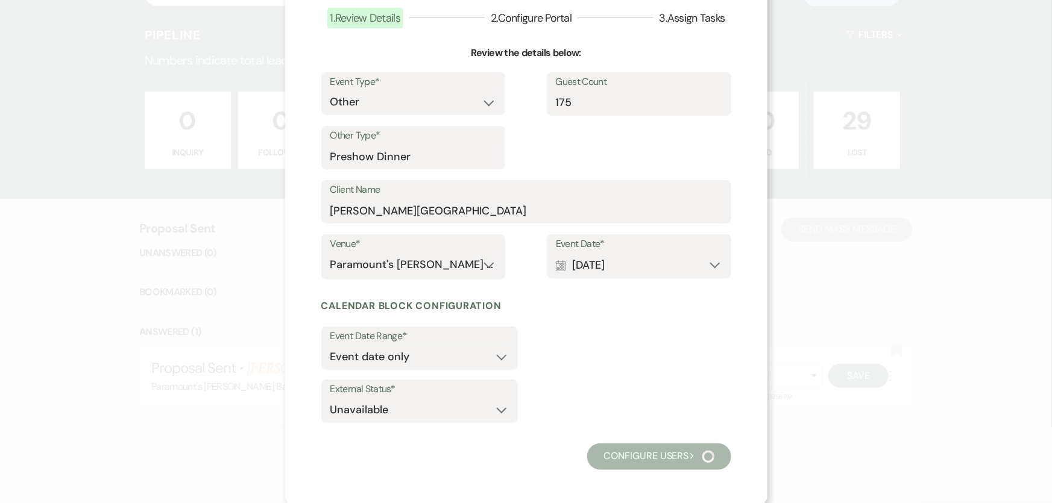
scroll to position [55, 0]
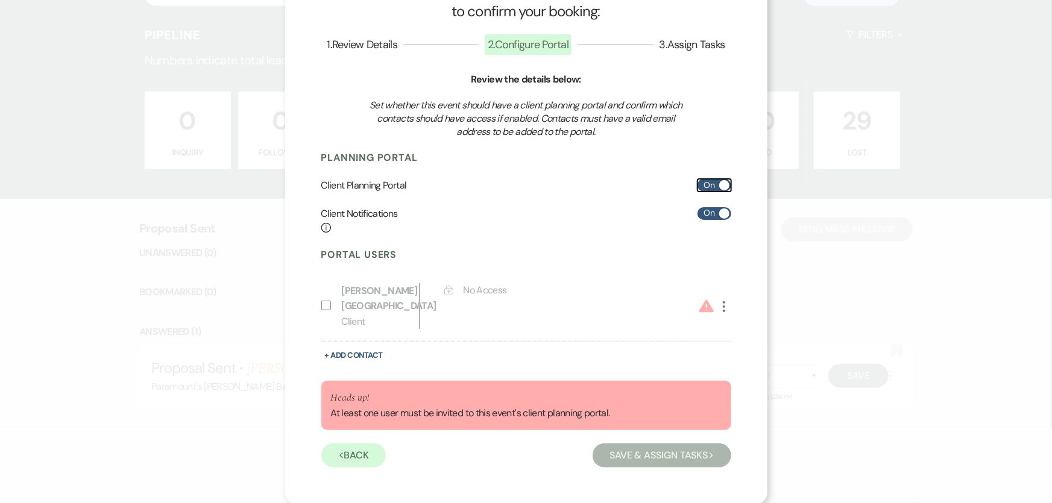
click at [699, 189] on label "On" at bounding box center [715, 185] width 34 height 13
click at [699, 189] on input "On" at bounding box center [715, 185] width 34 height 13
checkbox input "false"
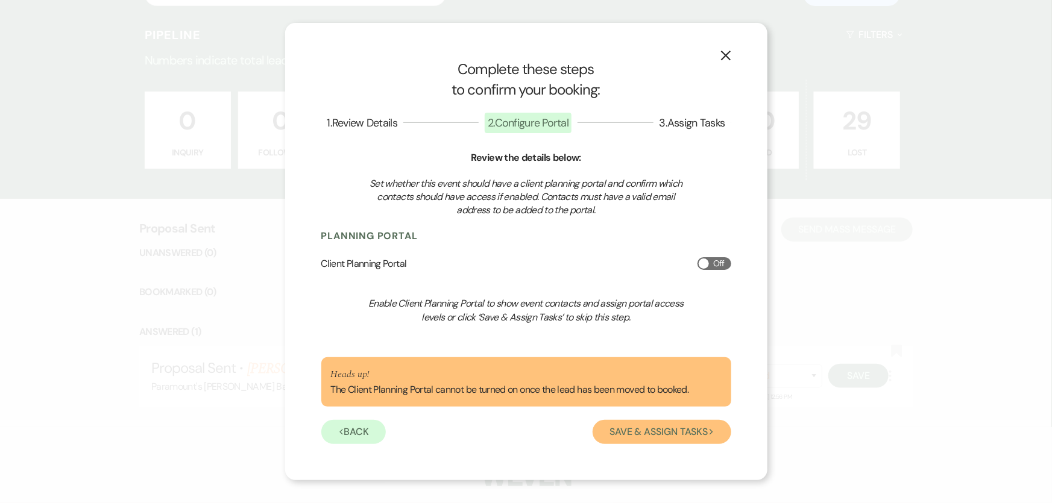
click at [684, 436] on button "Save & Assign Tasks Next" at bounding box center [662, 432] width 138 height 24
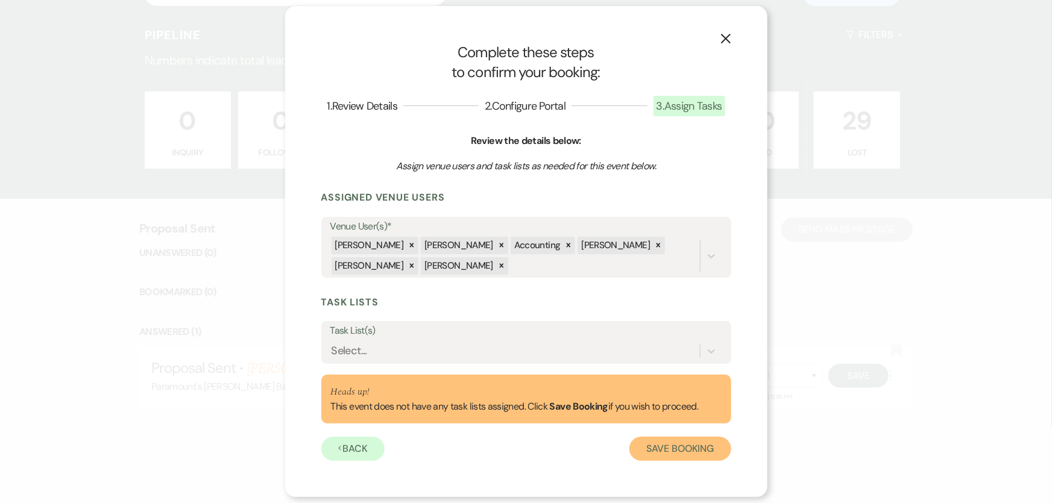
click at [691, 444] on button "Save Booking" at bounding box center [679, 449] width 101 height 24
